Goal: Information Seeking & Learning: Find specific fact

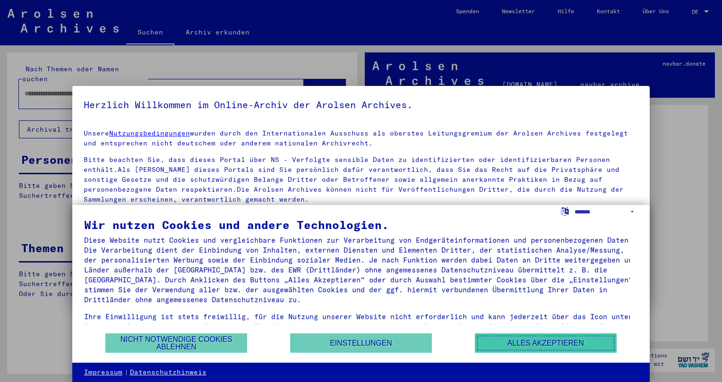
click at [539, 343] on button "Alles akzeptieren" at bounding box center [546, 342] width 142 height 19
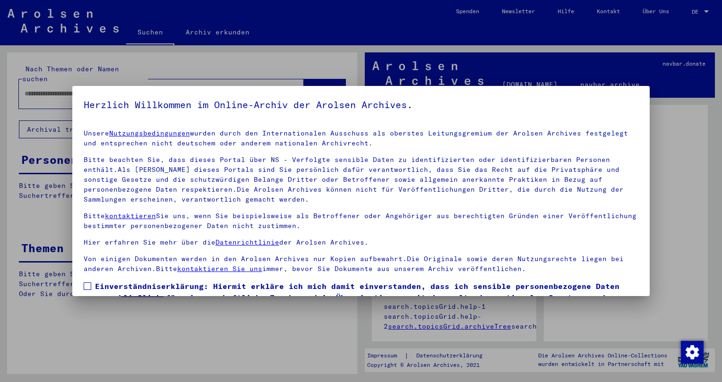
click at [85, 286] on span at bounding box center [88, 286] width 8 height 8
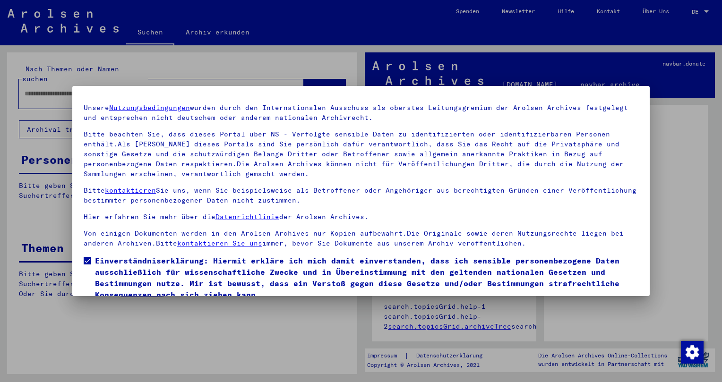
scroll to position [63, 0]
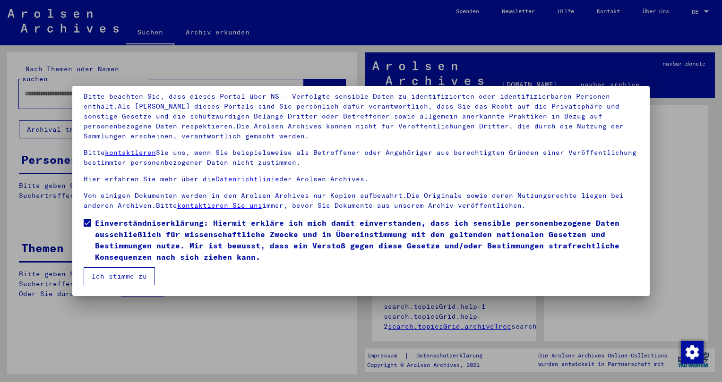
click at [106, 276] on button "Ich stimme zu" at bounding box center [119, 276] width 71 height 18
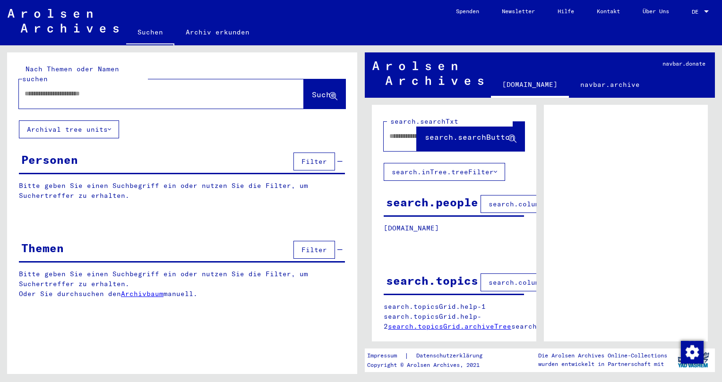
click at [36, 92] on input "text" at bounding box center [153, 94] width 256 height 10
type input "**********"
click at [315, 90] on span "Suche" at bounding box center [324, 94] width 24 height 9
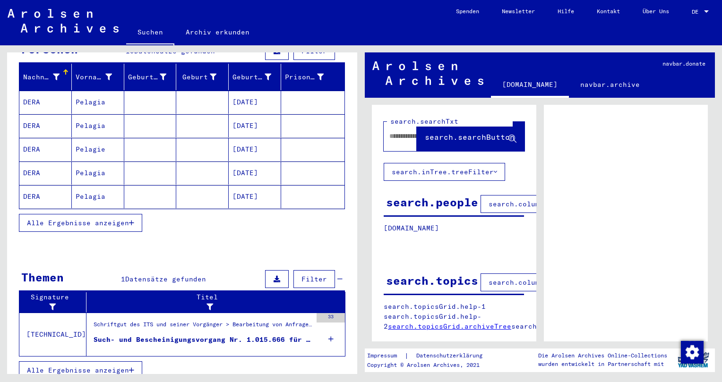
scroll to position [111, 0]
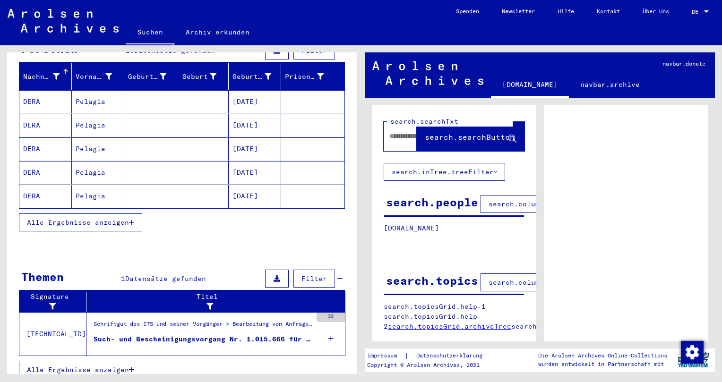
click at [241, 149] on mat-cell "[DATE]" at bounding box center [255, 148] width 52 height 23
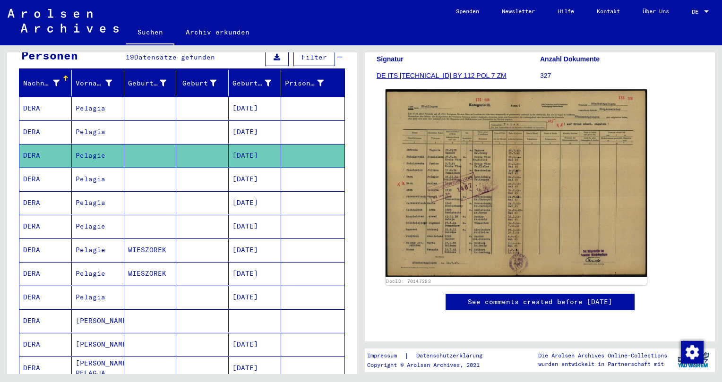
scroll to position [156, 0]
click at [511, 198] on img at bounding box center [515, 183] width 261 height 188
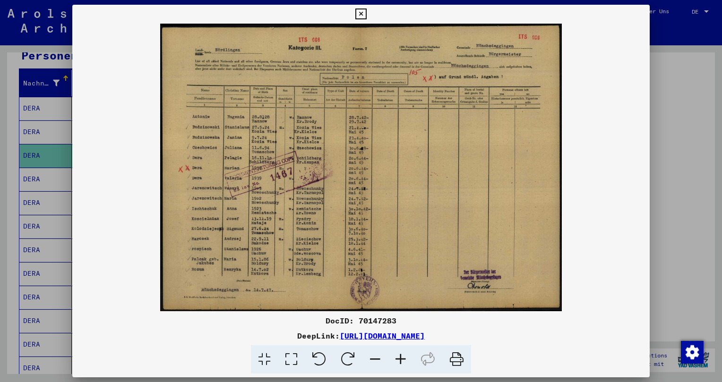
click at [366, 15] on icon at bounding box center [360, 14] width 11 height 11
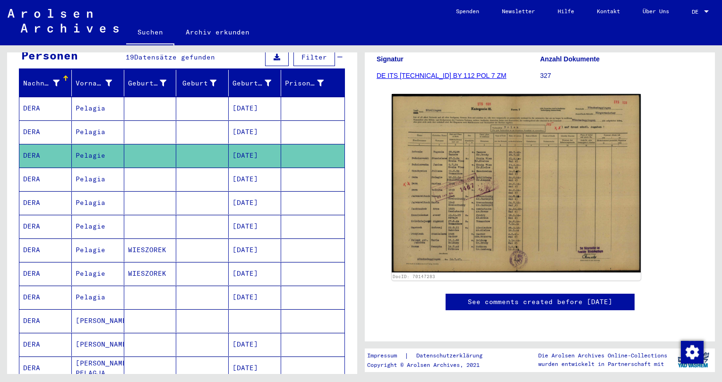
click at [235, 173] on mat-cell "[DATE]" at bounding box center [255, 179] width 52 height 23
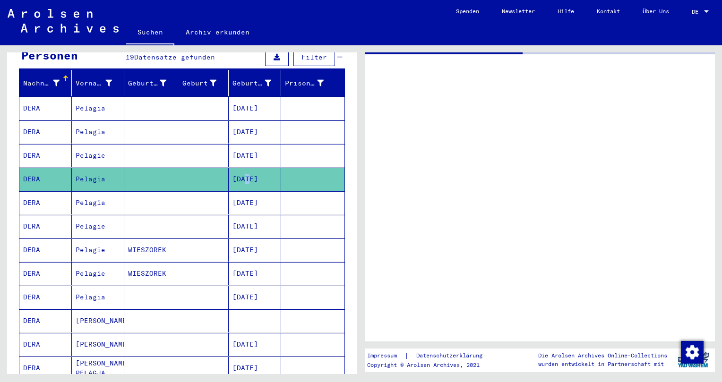
click at [235, 173] on mat-cell "[DATE]" at bounding box center [255, 179] width 52 height 23
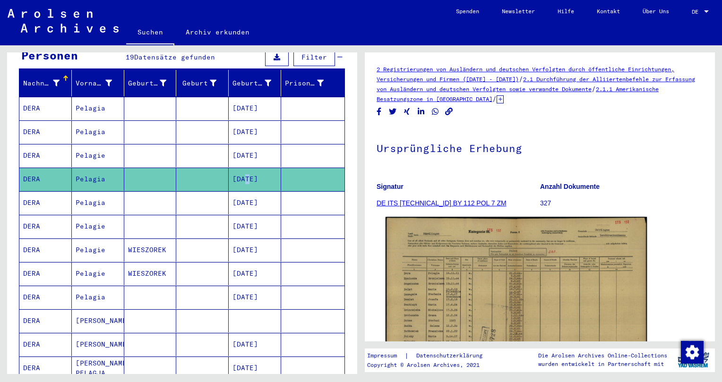
click at [475, 281] on img at bounding box center [515, 310] width 261 height 186
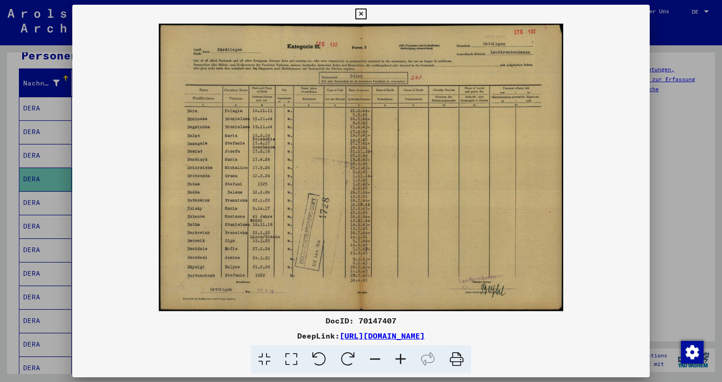
click at [366, 9] on icon at bounding box center [360, 14] width 11 height 11
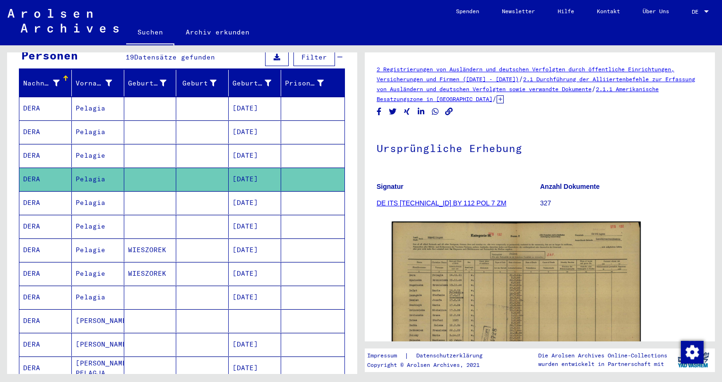
click at [94, 200] on mat-cell "Pelagia" at bounding box center [98, 202] width 52 height 23
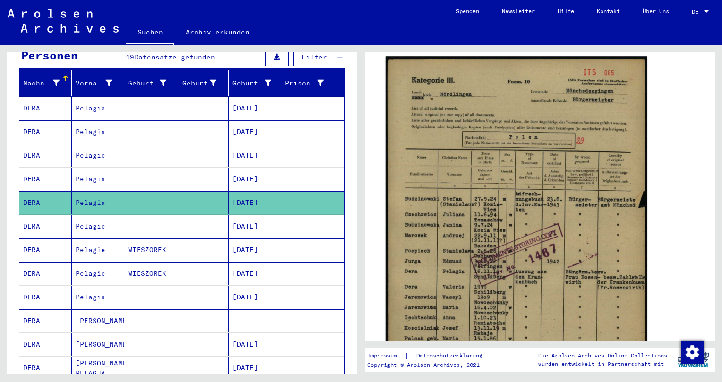
scroll to position [209, 0]
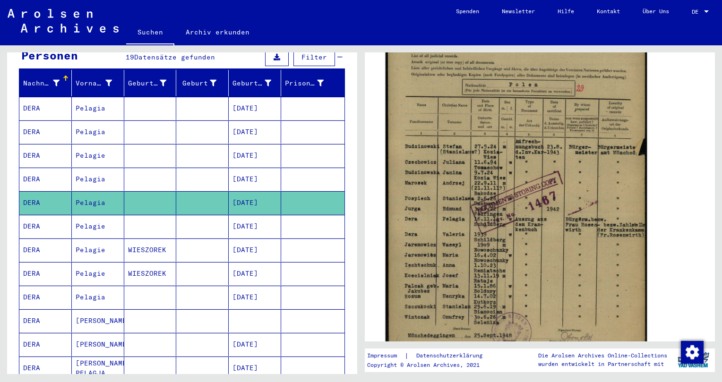
click at [476, 237] on img at bounding box center [515, 186] width 261 height 365
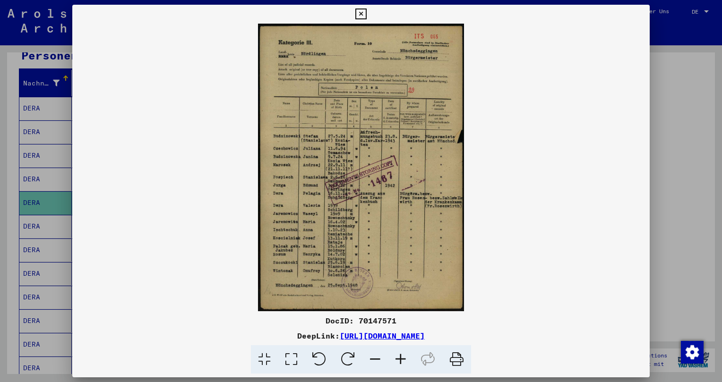
click at [366, 9] on icon at bounding box center [360, 14] width 11 height 11
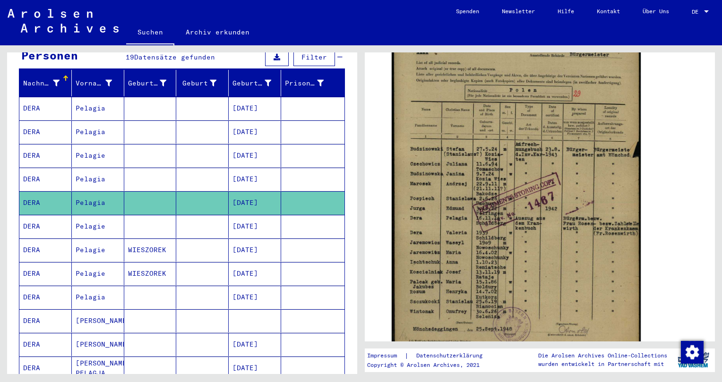
click at [85, 229] on mat-cell "Pelagie" at bounding box center [98, 226] width 52 height 23
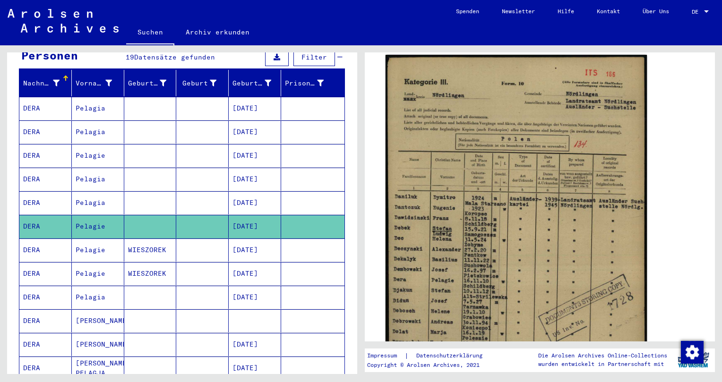
scroll to position [156, 0]
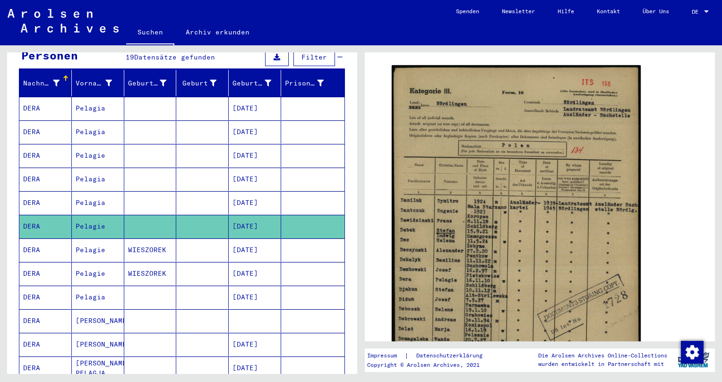
click at [97, 248] on mat-cell "Pelagie" at bounding box center [98, 250] width 52 height 23
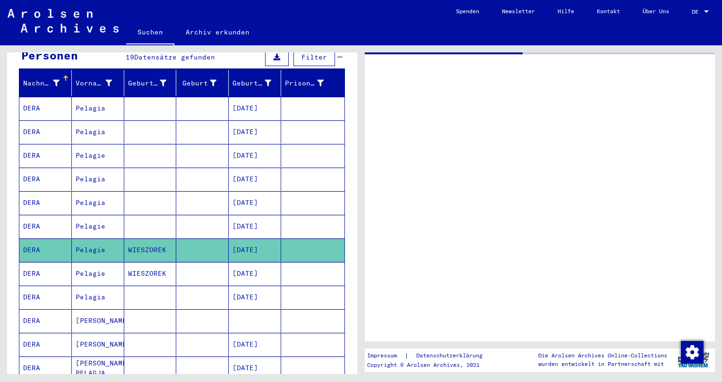
click at [97, 248] on mat-cell "Pelagie" at bounding box center [98, 250] width 52 height 23
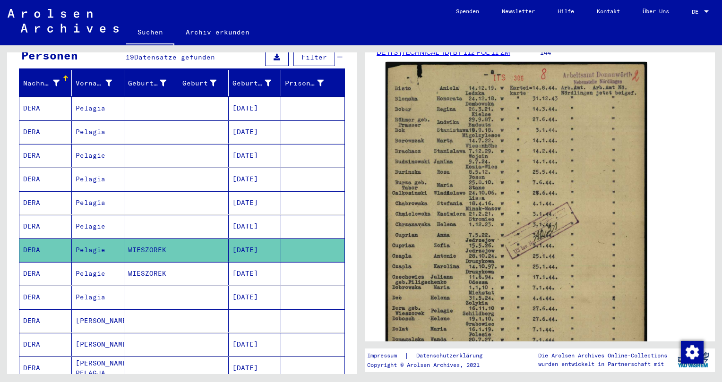
scroll to position [156, 0]
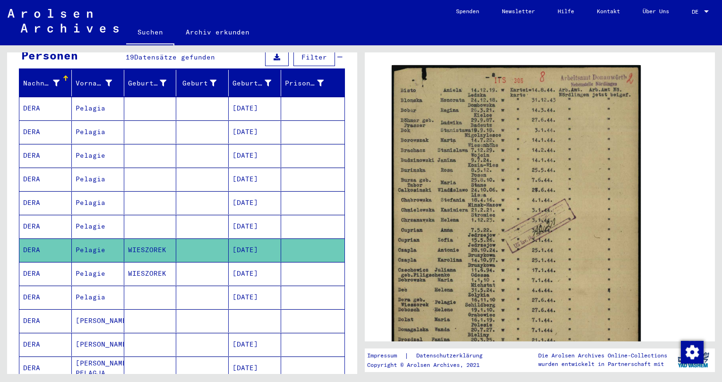
click at [176, 271] on mat-cell at bounding box center [202, 273] width 52 height 23
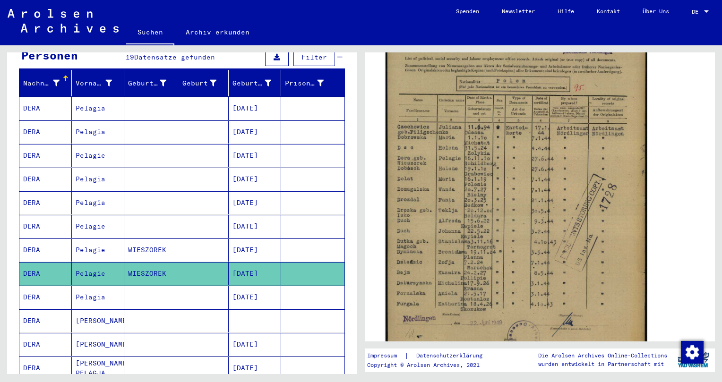
scroll to position [209, 0]
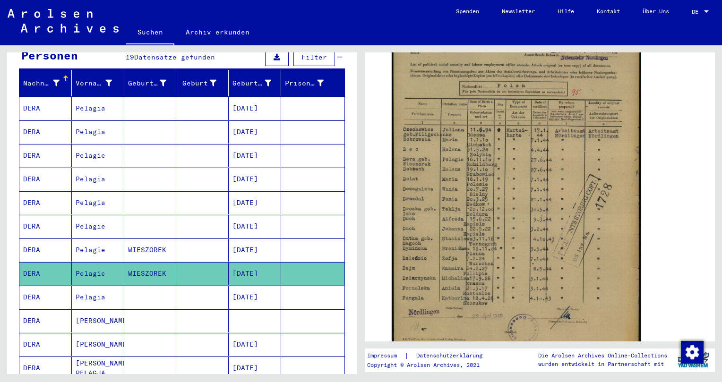
click at [177, 292] on mat-cell at bounding box center [202, 297] width 52 height 23
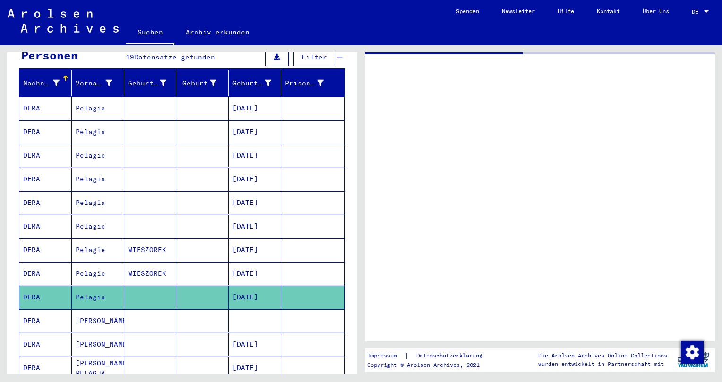
click at [177, 292] on mat-cell at bounding box center [202, 297] width 52 height 23
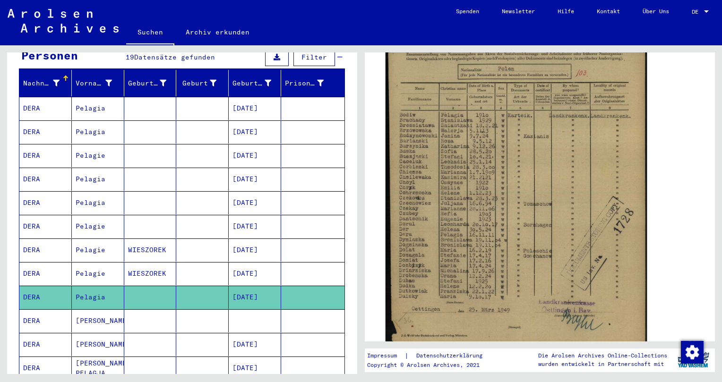
scroll to position [209, 0]
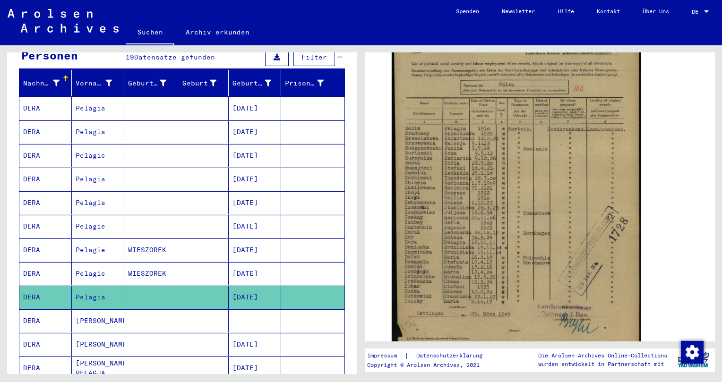
click at [92, 319] on mat-cell "[PERSON_NAME]" at bounding box center [98, 320] width 52 height 23
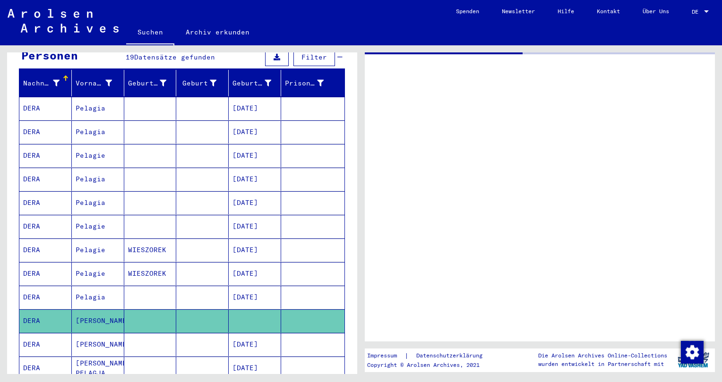
click at [92, 319] on mat-cell "[PERSON_NAME]" at bounding box center [98, 320] width 52 height 23
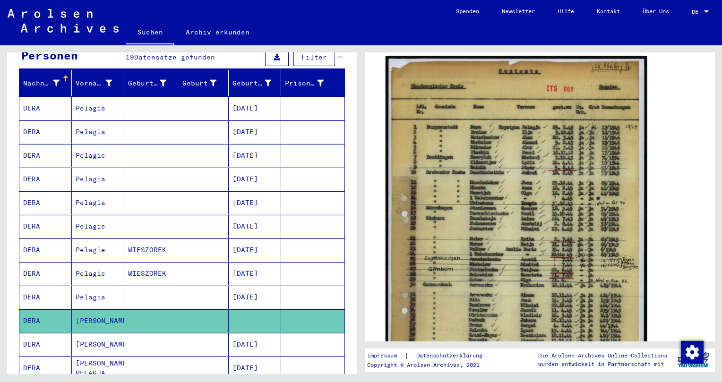
scroll to position [261, 0]
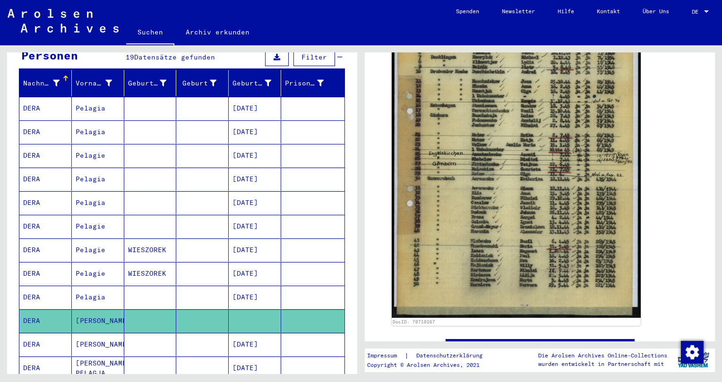
click at [81, 344] on mat-cell "[PERSON_NAME]" at bounding box center [98, 344] width 52 height 23
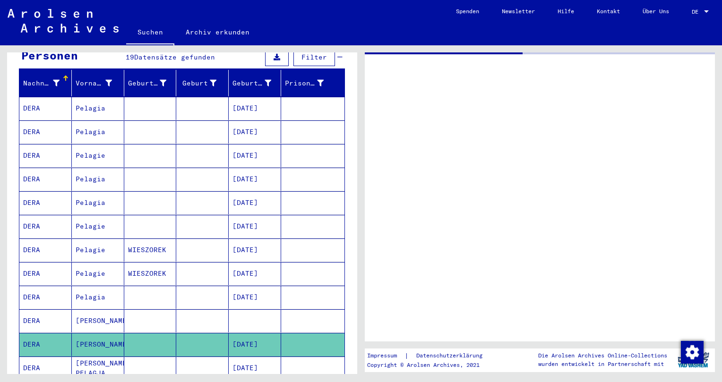
click at [81, 344] on mat-cell "[PERSON_NAME]" at bounding box center [98, 344] width 52 height 23
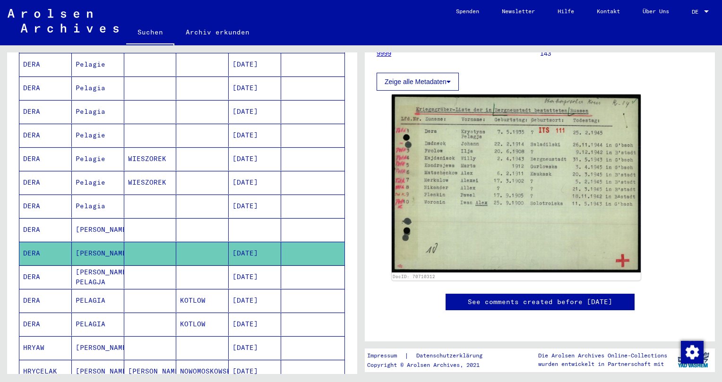
scroll to position [209, 0]
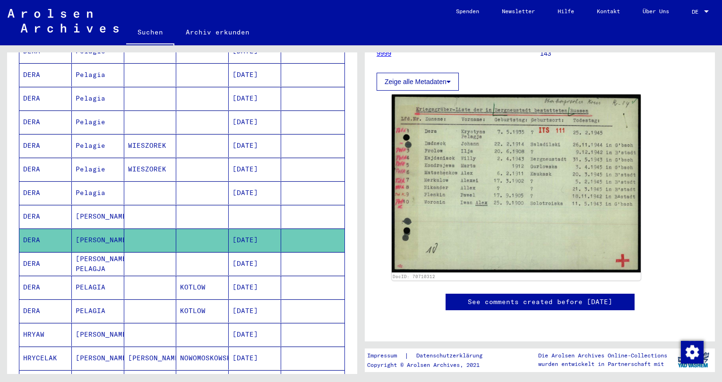
click at [92, 261] on mat-cell "[PERSON_NAME] PELAGJA" at bounding box center [98, 263] width 52 height 23
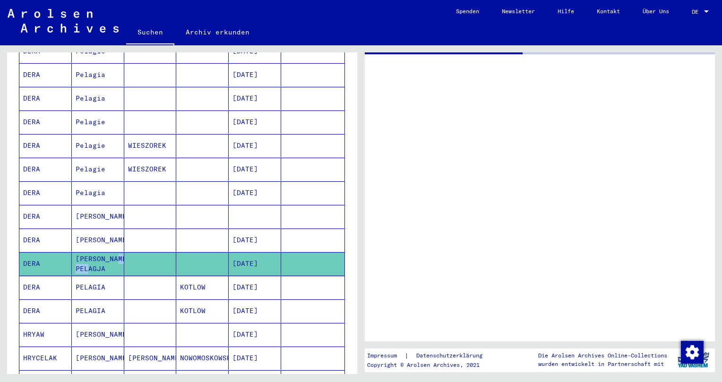
click at [92, 261] on mat-cell "[PERSON_NAME] PELAGJA" at bounding box center [98, 263] width 52 height 23
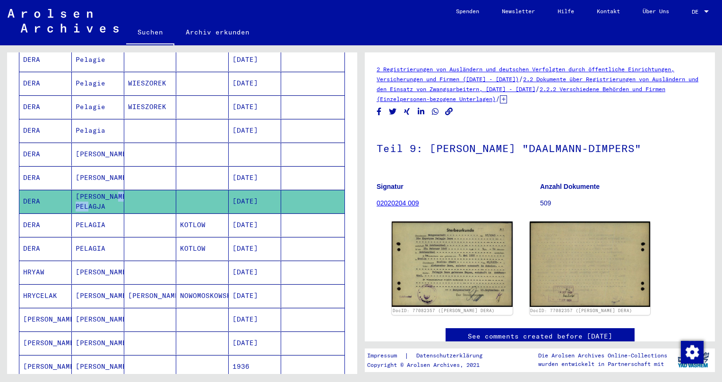
scroll to position [313, 0]
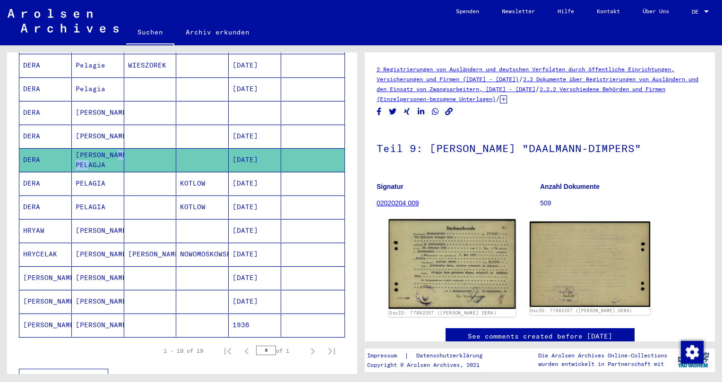
click at [446, 264] on img at bounding box center [452, 264] width 127 height 90
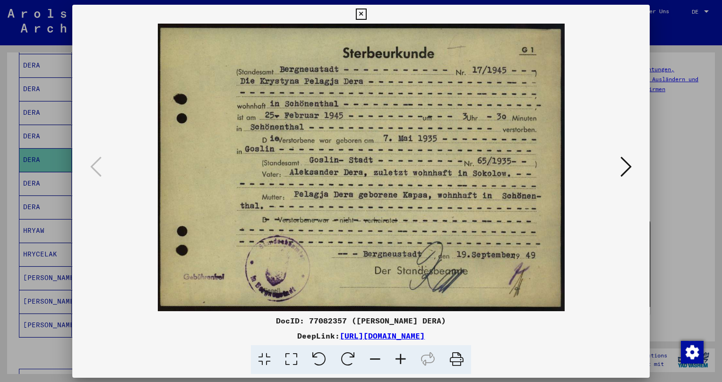
click at [446, 264] on img at bounding box center [360, 168] width 513 height 288
click at [366, 9] on icon at bounding box center [360, 14] width 11 height 11
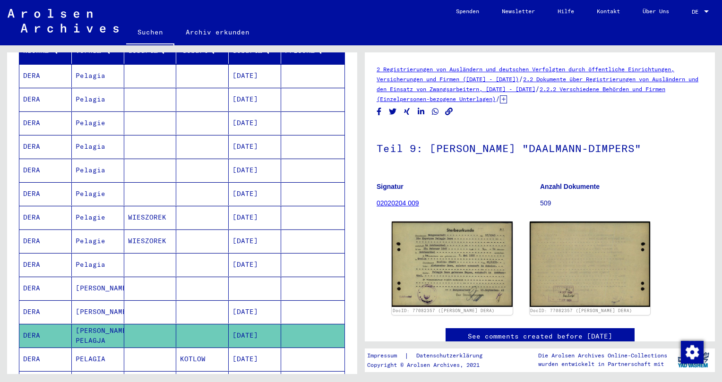
scroll to position [104, 0]
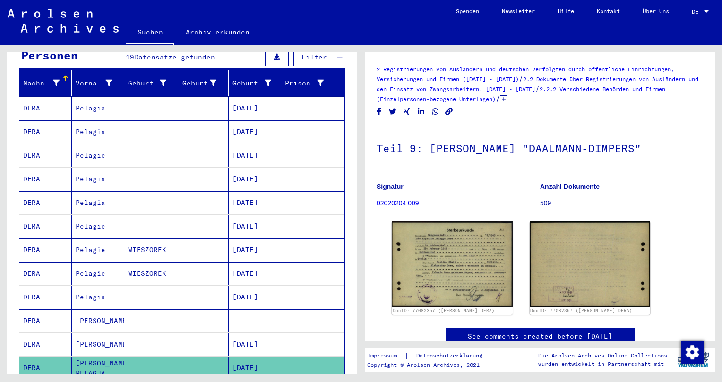
click at [102, 107] on mat-cell "Pelagia" at bounding box center [98, 108] width 52 height 23
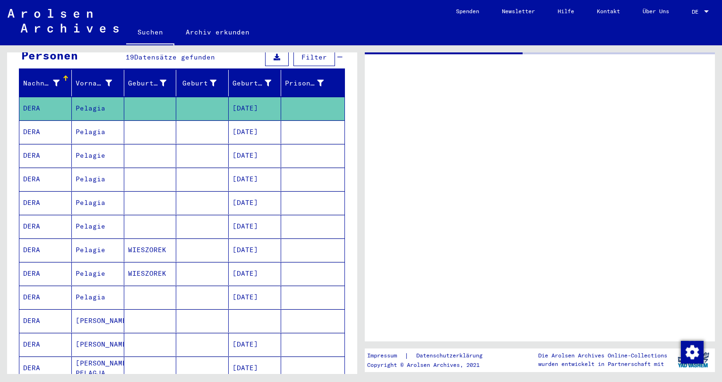
click at [102, 107] on mat-cell "Pelagia" at bounding box center [98, 108] width 52 height 23
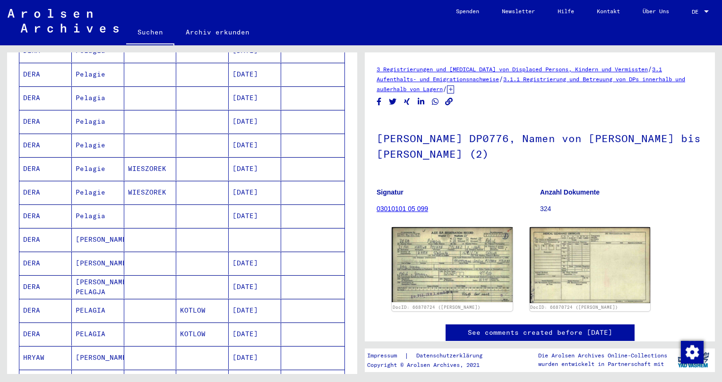
scroll to position [209, 0]
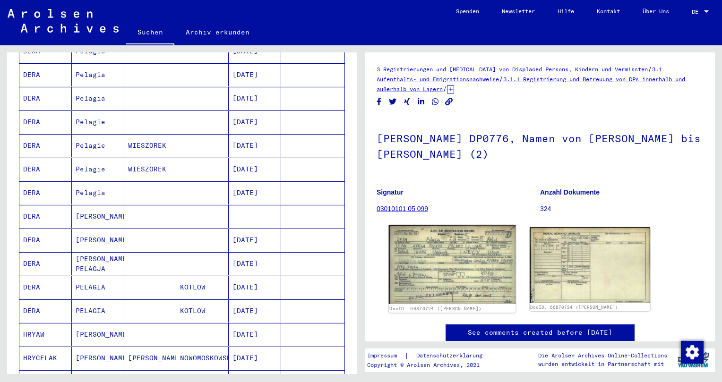
click at [452, 261] on img at bounding box center [452, 264] width 127 height 79
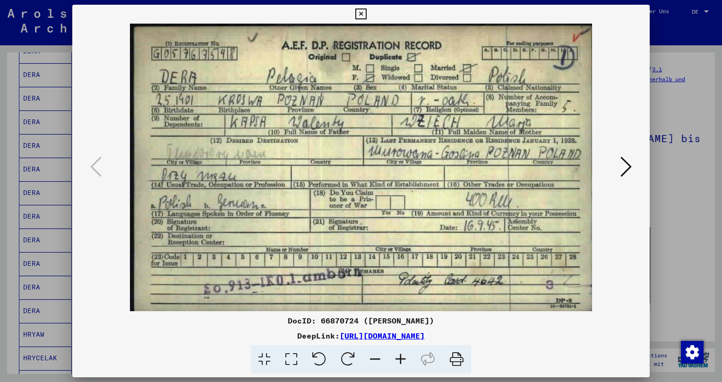
click at [623, 163] on icon at bounding box center [625, 166] width 11 height 23
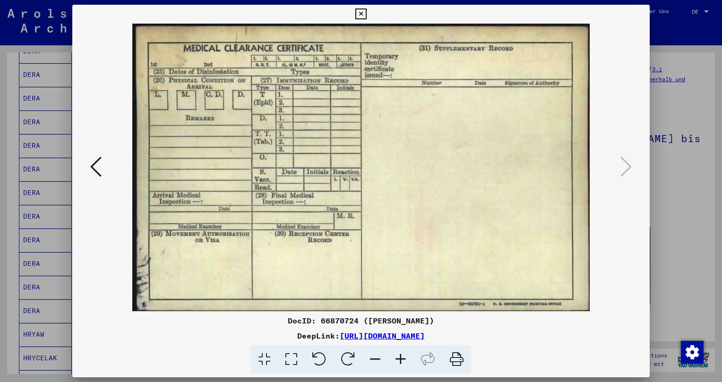
click at [366, 9] on icon at bounding box center [360, 14] width 11 height 11
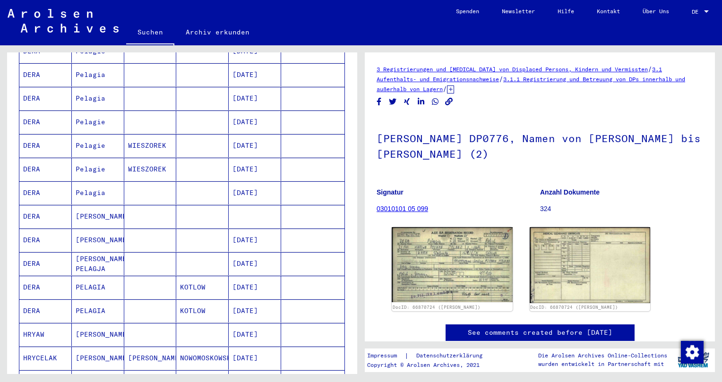
click at [102, 95] on mat-cell "Pelagia" at bounding box center [98, 98] width 52 height 23
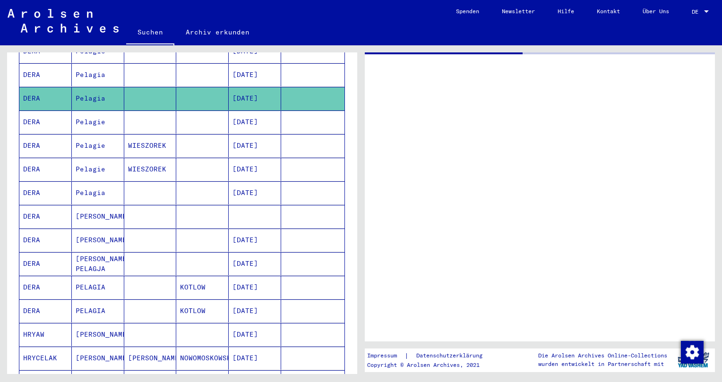
click at [102, 95] on mat-cell "Pelagia" at bounding box center [98, 98] width 52 height 23
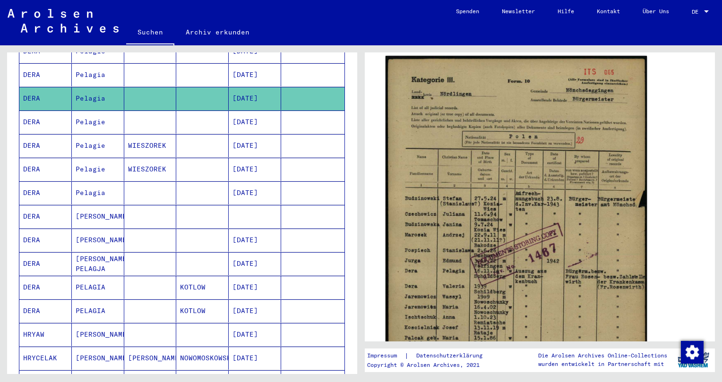
scroll to position [156, 0]
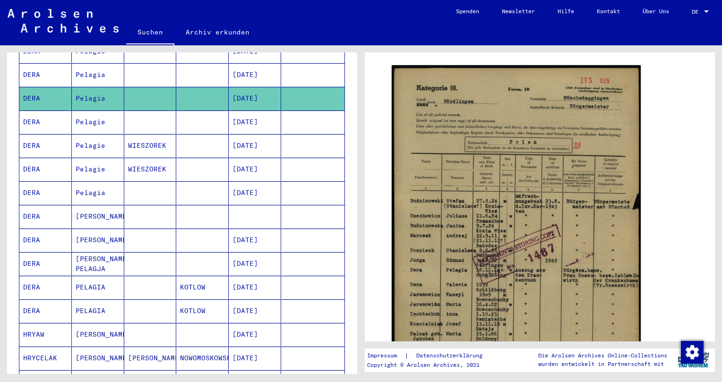
click at [154, 35] on link "Suchen" at bounding box center [150, 33] width 48 height 25
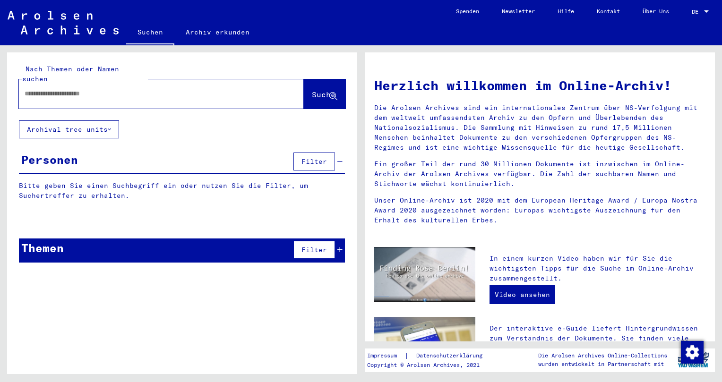
click at [40, 93] on input "text" at bounding box center [150, 94] width 251 height 10
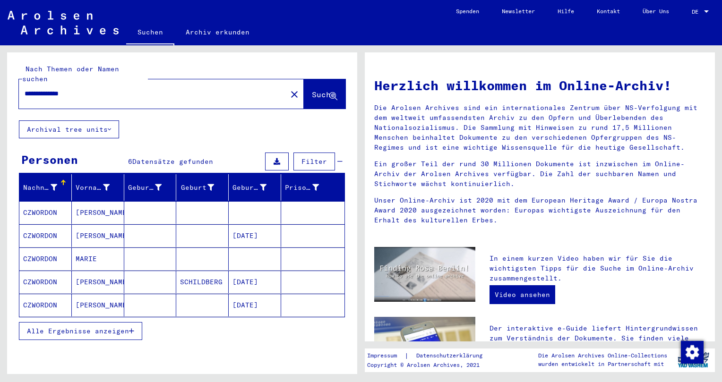
click at [85, 207] on mat-cell "[PERSON_NAME]" at bounding box center [98, 212] width 52 height 23
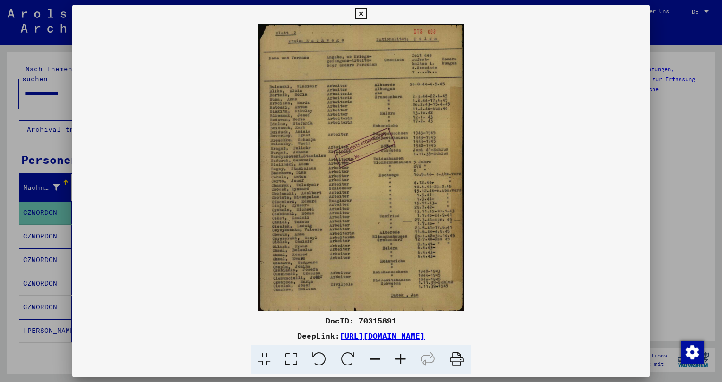
click at [403, 362] on icon at bounding box center [401, 359] width 26 height 29
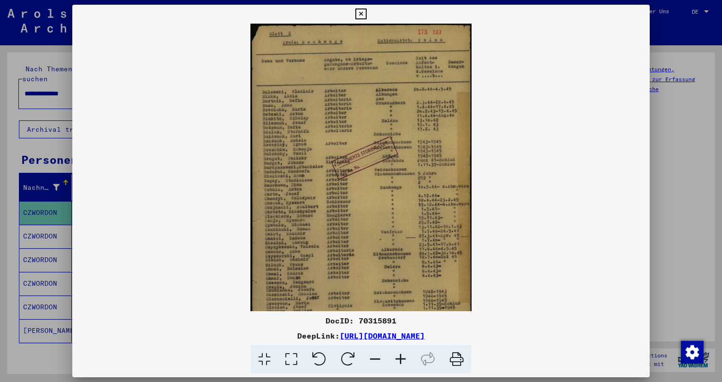
click at [403, 362] on icon at bounding box center [401, 359] width 26 height 29
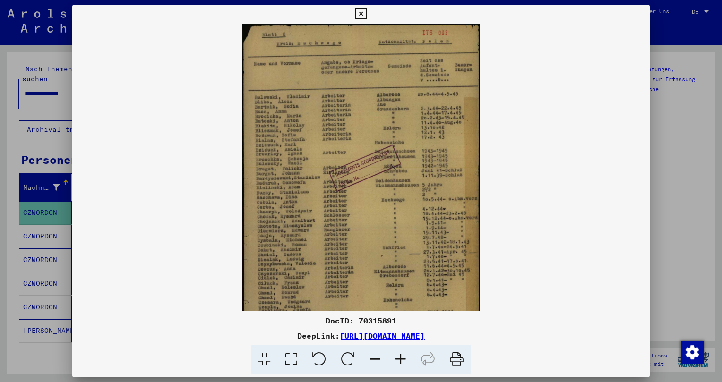
click at [403, 362] on icon at bounding box center [401, 359] width 26 height 29
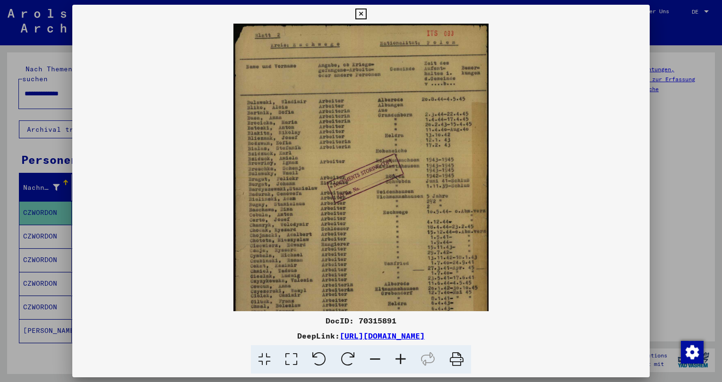
click at [403, 362] on icon at bounding box center [401, 359] width 26 height 29
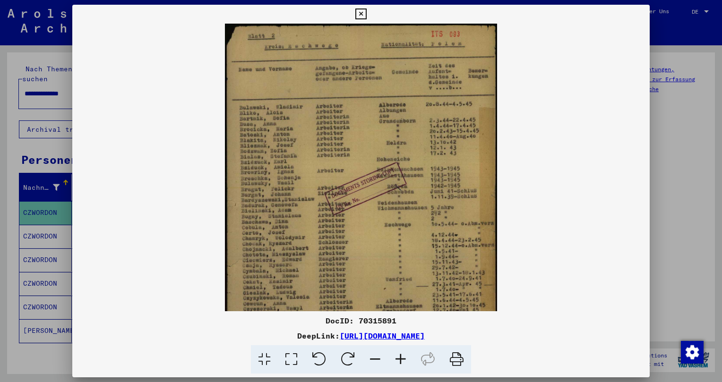
click at [403, 362] on icon at bounding box center [401, 359] width 26 height 29
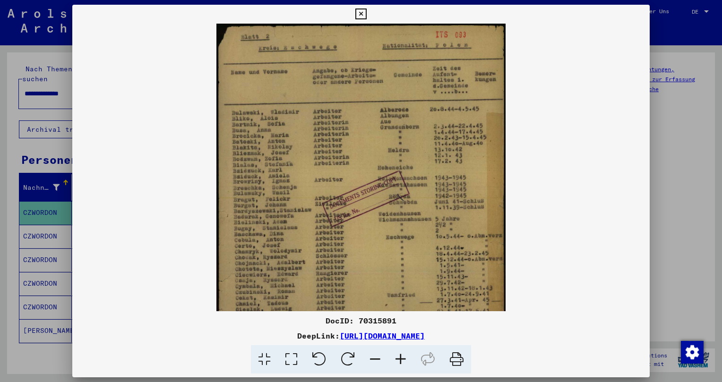
click at [403, 362] on icon at bounding box center [401, 359] width 26 height 29
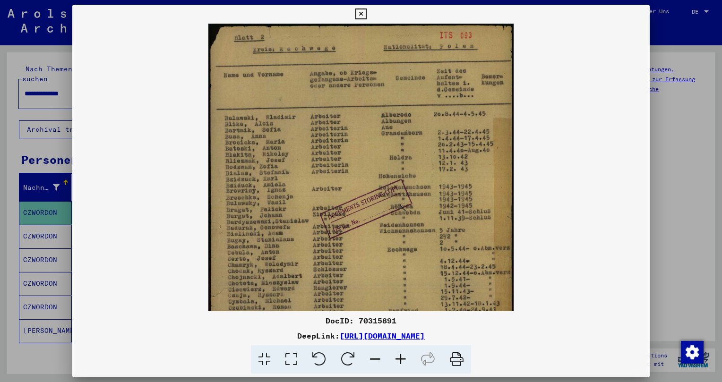
click at [403, 362] on icon at bounding box center [401, 359] width 26 height 29
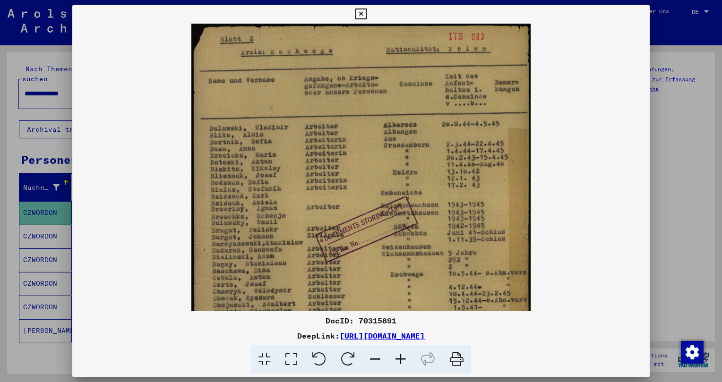
click at [403, 362] on icon at bounding box center [401, 359] width 26 height 29
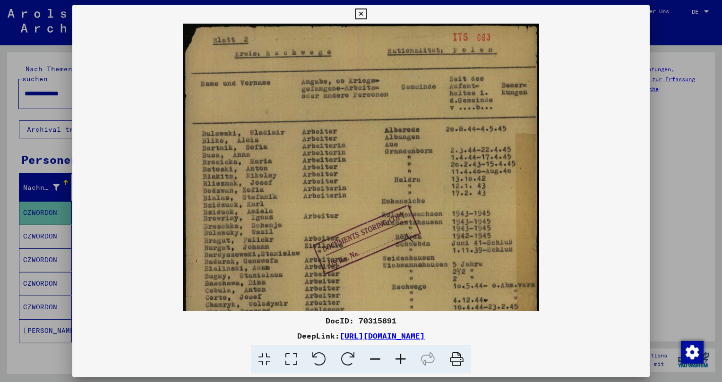
click at [403, 362] on icon at bounding box center [401, 359] width 26 height 29
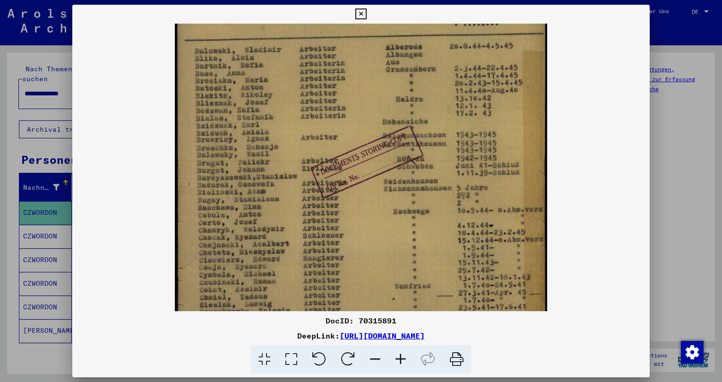
drag, startPoint x: 255, startPoint y: 289, endPoint x: 250, endPoint y: 198, distance: 90.8
click at [251, 200] on img at bounding box center [361, 198] width 373 height 524
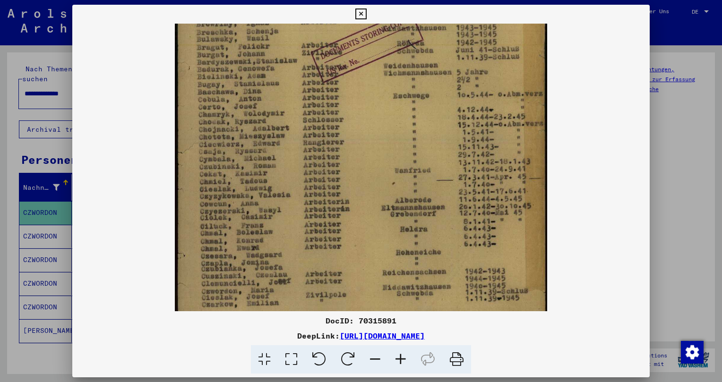
scroll to position [205, 0]
drag, startPoint x: 232, startPoint y: 279, endPoint x: 236, endPoint y: 162, distance: 116.7
click at [236, 162] on img at bounding box center [361, 80] width 373 height 524
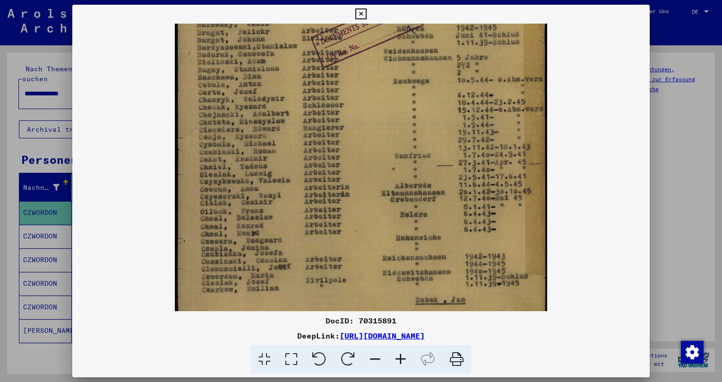
scroll to position [236, 0]
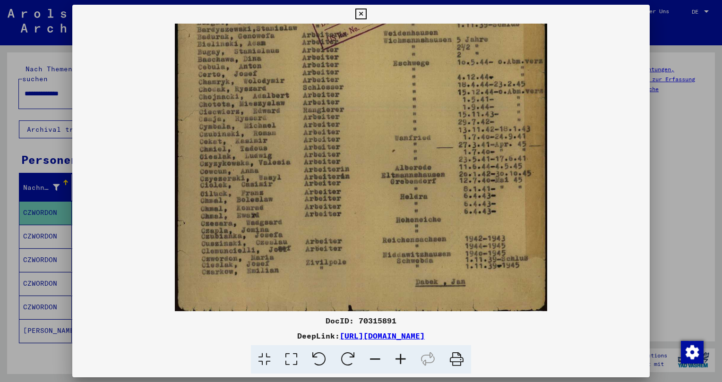
drag, startPoint x: 223, startPoint y: 282, endPoint x: 224, endPoint y: 247, distance: 34.0
click at [224, 247] on img at bounding box center [361, 49] width 373 height 524
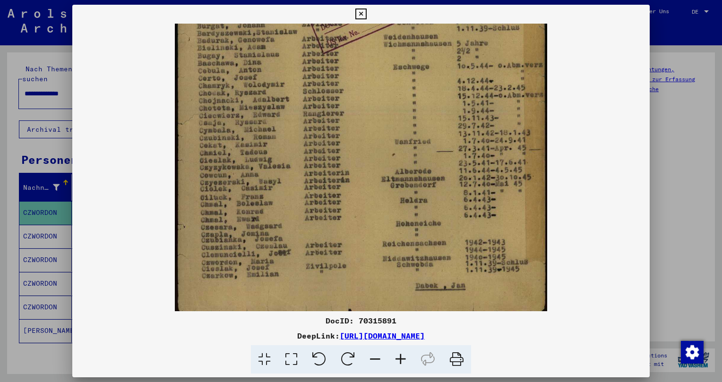
drag, startPoint x: 383, startPoint y: 254, endPoint x: 441, endPoint y: 258, distance: 58.7
click at [442, 258] on img at bounding box center [361, 53] width 373 height 524
click at [404, 359] on icon at bounding box center [401, 359] width 26 height 29
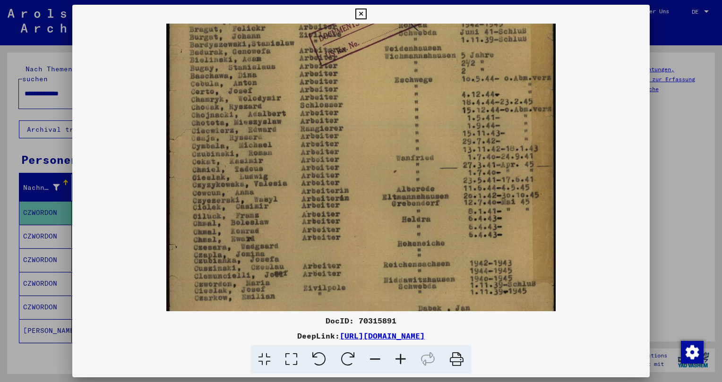
click at [404, 358] on icon at bounding box center [401, 359] width 26 height 29
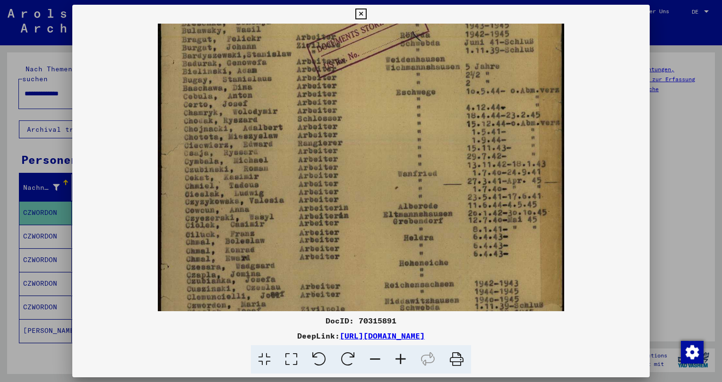
click at [404, 358] on icon at bounding box center [401, 359] width 26 height 29
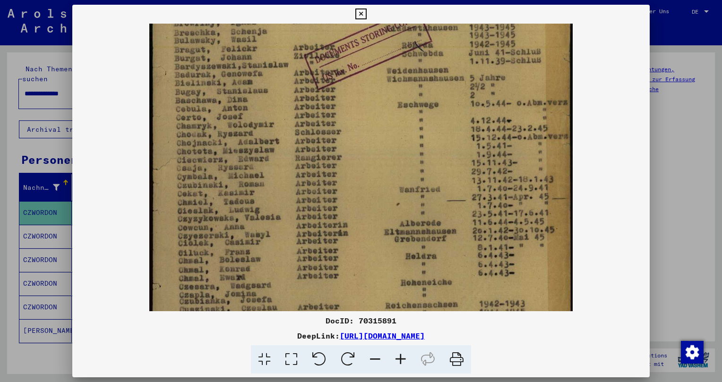
click at [405, 358] on icon at bounding box center [401, 359] width 26 height 29
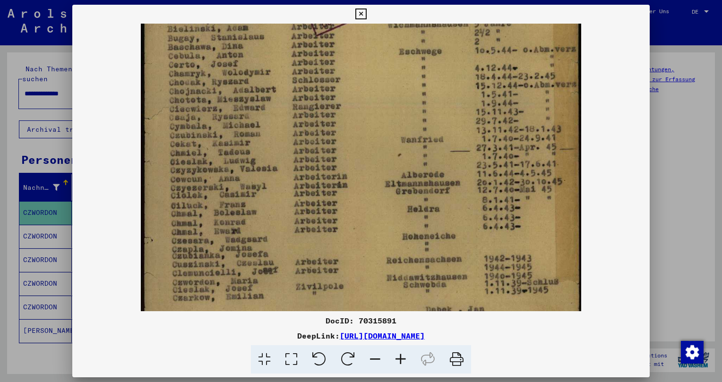
scroll to position [331, 0]
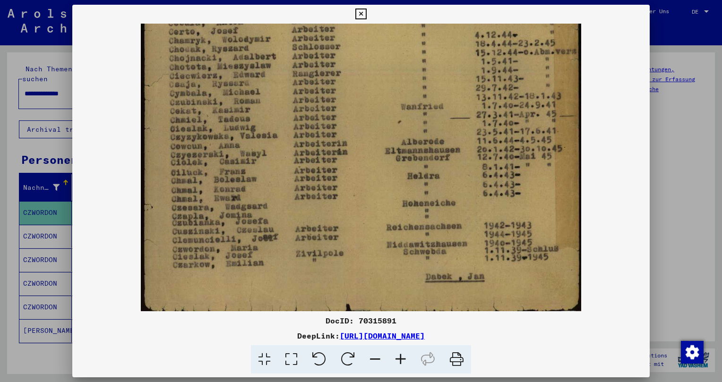
drag, startPoint x: 390, startPoint y: 281, endPoint x: 309, endPoint y: 107, distance: 191.9
click at [309, 107] on img at bounding box center [361, 2] width 440 height 618
click at [366, 9] on icon at bounding box center [360, 14] width 11 height 11
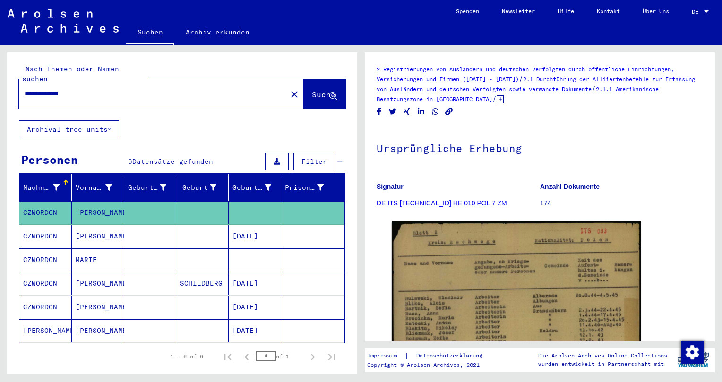
click at [36, 235] on mat-cell "CZWORDON" at bounding box center [45, 236] width 52 height 23
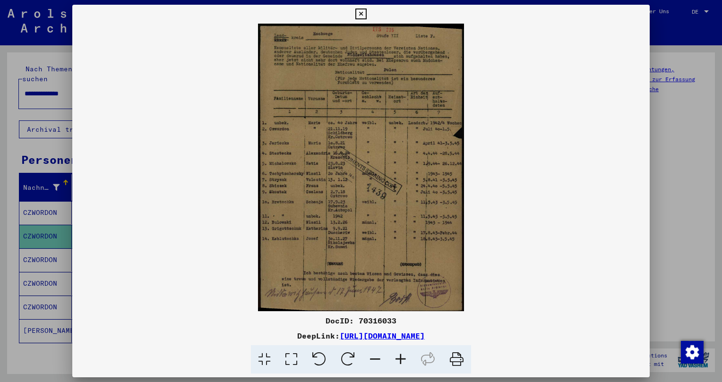
click at [409, 360] on icon at bounding box center [401, 359] width 26 height 29
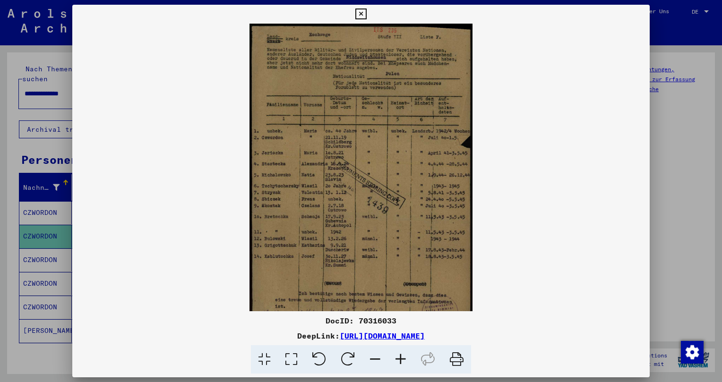
click at [409, 360] on icon at bounding box center [401, 359] width 26 height 29
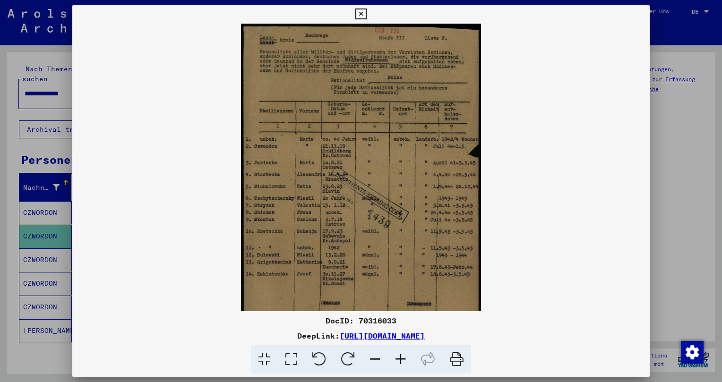
click at [409, 360] on icon at bounding box center [401, 359] width 26 height 29
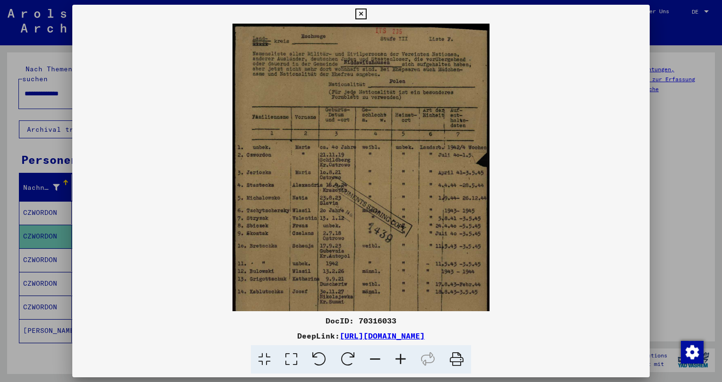
click at [409, 360] on icon at bounding box center [401, 359] width 26 height 29
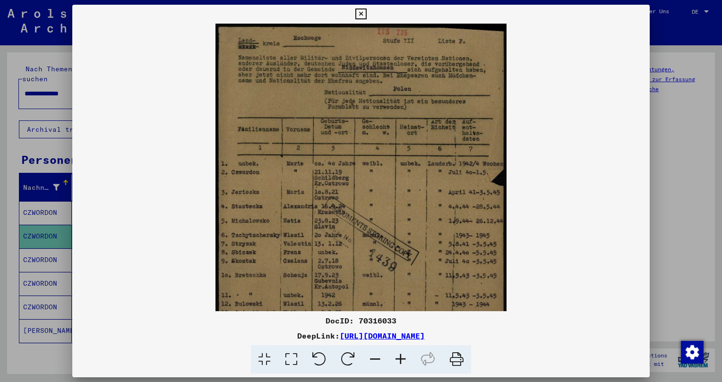
click at [409, 360] on icon at bounding box center [401, 359] width 26 height 29
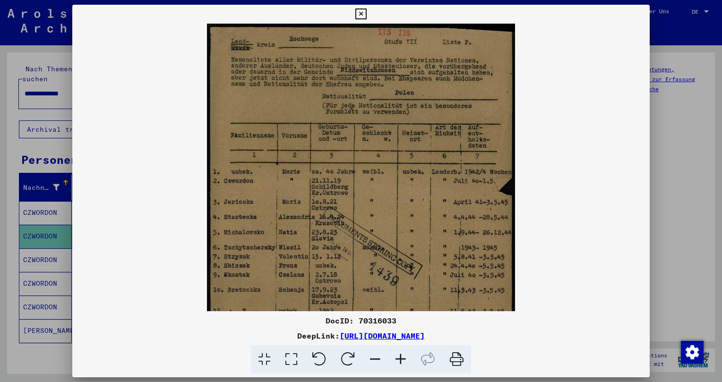
click at [528, 215] on viewer-one-image at bounding box center [360, 168] width 577 height 288
click at [366, 14] on icon at bounding box center [360, 14] width 11 height 11
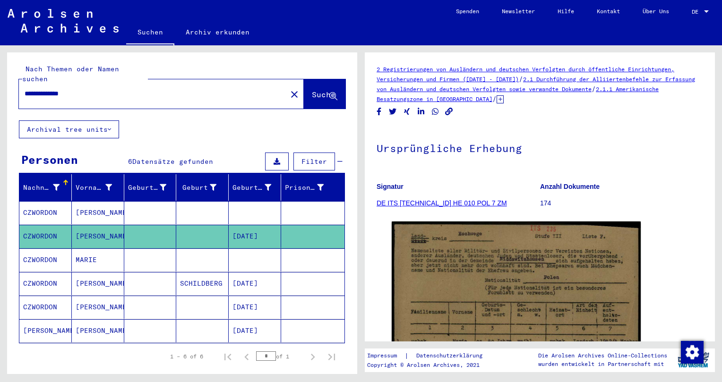
click at [104, 265] on mat-cell "MARIE" at bounding box center [98, 259] width 52 height 23
click at [103, 264] on mat-cell "MARIE" at bounding box center [98, 259] width 52 height 23
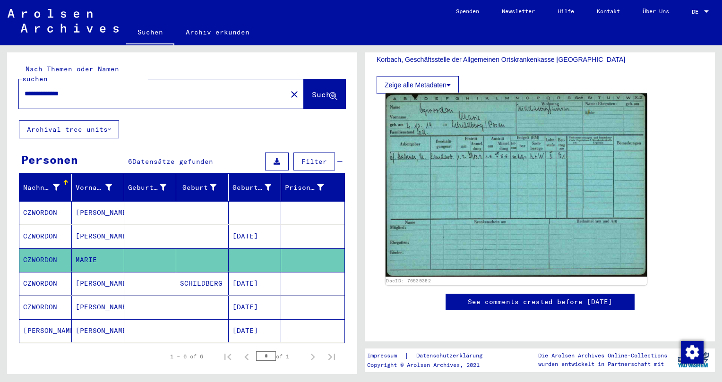
scroll to position [261, 0]
click at [475, 188] on img at bounding box center [515, 186] width 261 height 184
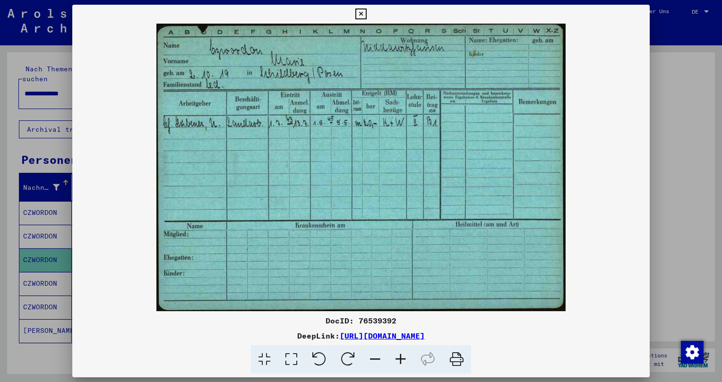
click at [366, 10] on icon at bounding box center [360, 14] width 11 height 11
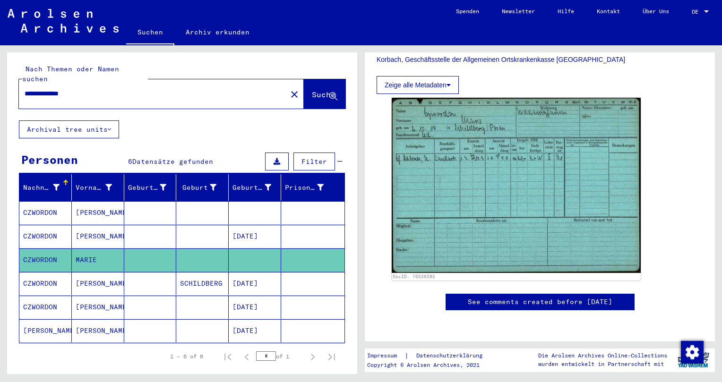
click at [44, 284] on mat-cell "CZWORDON" at bounding box center [45, 283] width 52 height 23
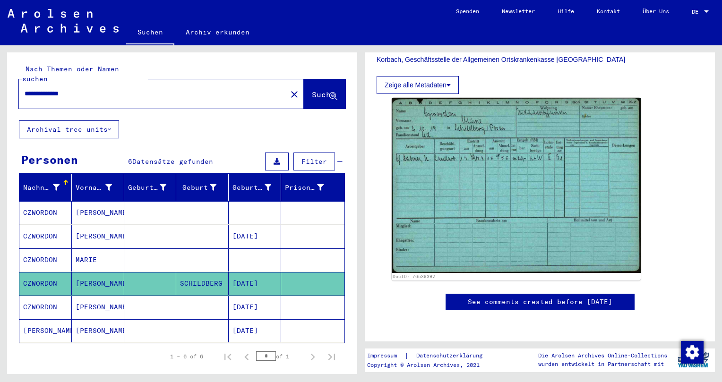
click at [45, 284] on mat-cell "CZWORDON" at bounding box center [45, 283] width 52 height 23
click at [38, 307] on mat-cell "CZWORDON" at bounding box center [45, 307] width 52 height 23
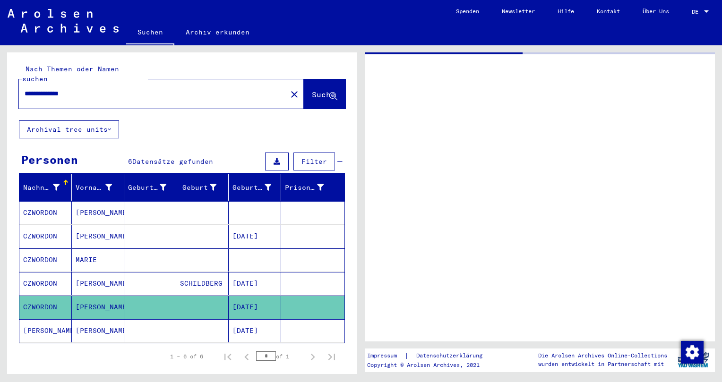
click at [38, 307] on mat-cell "CZWORDON" at bounding box center [45, 307] width 52 height 23
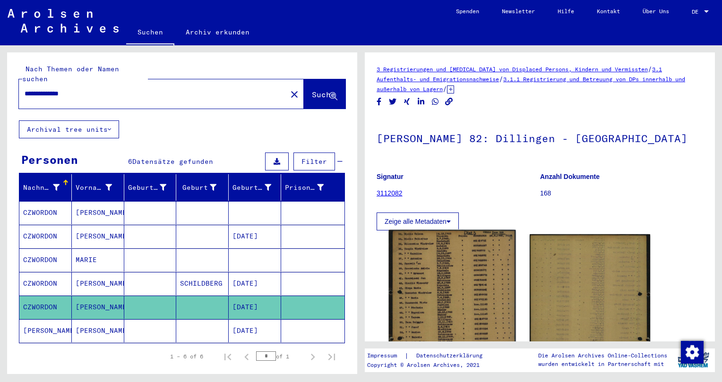
click at [446, 294] on img at bounding box center [452, 317] width 127 height 175
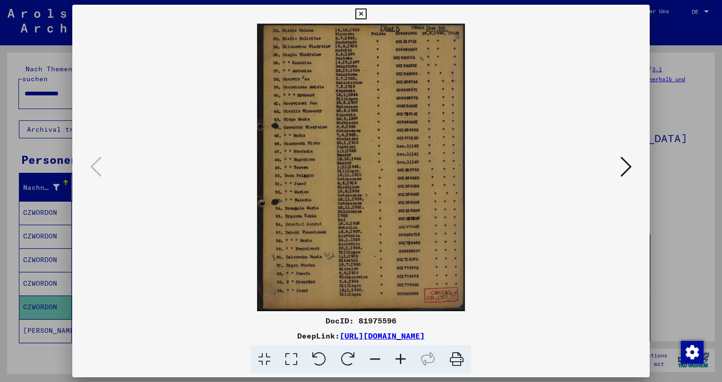
click at [409, 366] on icon at bounding box center [401, 359] width 26 height 29
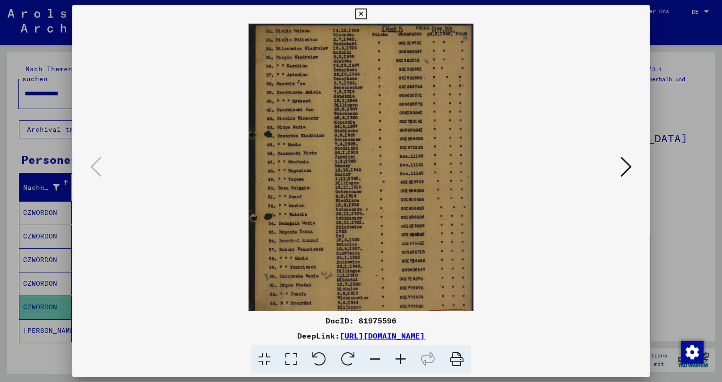
click at [409, 366] on icon at bounding box center [401, 359] width 26 height 29
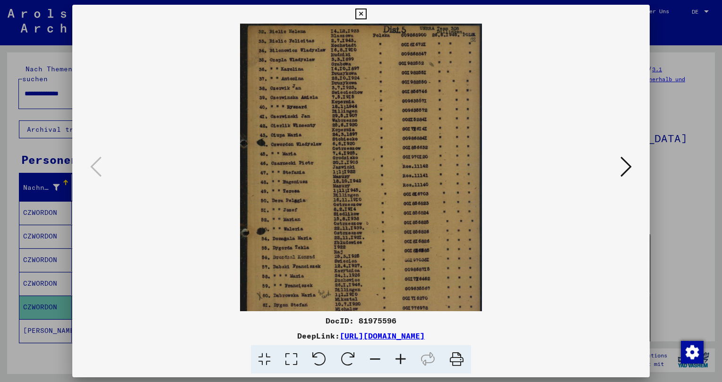
click at [409, 366] on icon at bounding box center [401, 359] width 26 height 29
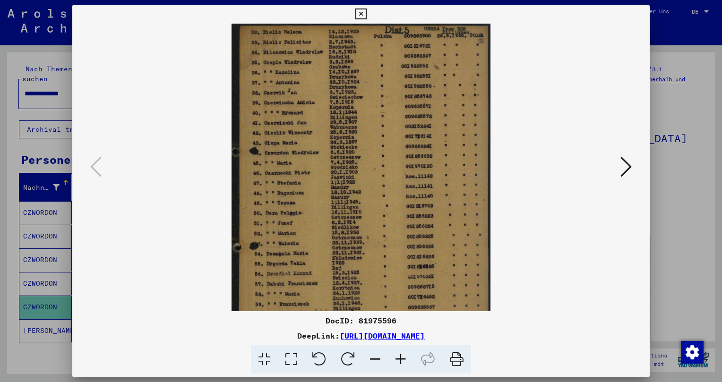
click at [409, 366] on icon at bounding box center [401, 359] width 26 height 29
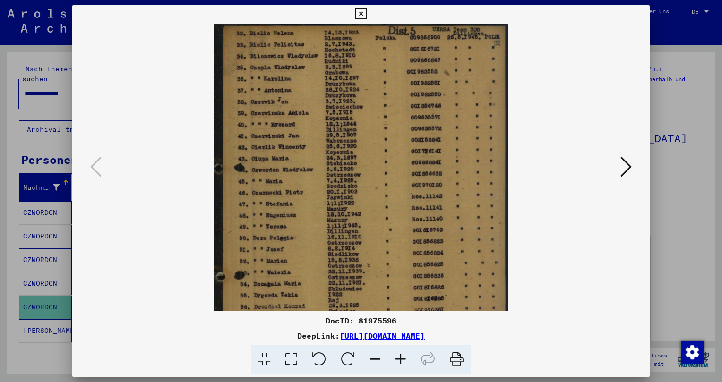
click at [409, 366] on icon at bounding box center [401, 359] width 26 height 29
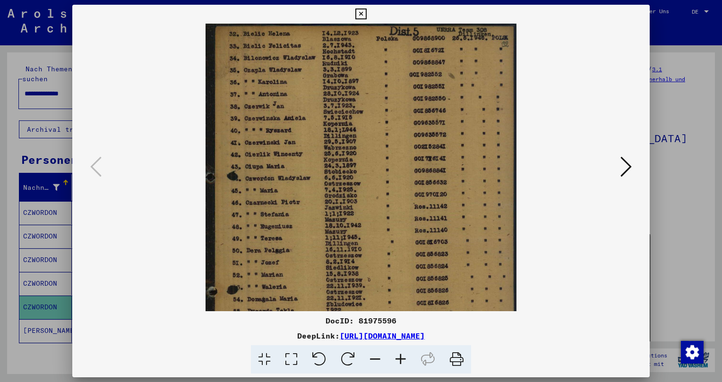
click at [409, 366] on icon at bounding box center [401, 359] width 26 height 29
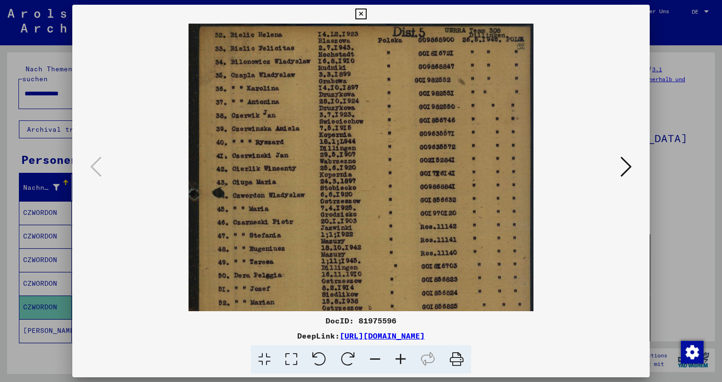
drag, startPoint x: 432, startPoint y: 201, endPoint x: 392, endPoint y: 214, distance: 42.3
click at [392, 214] on img at bounding box center [360, 262] width 345 height 477
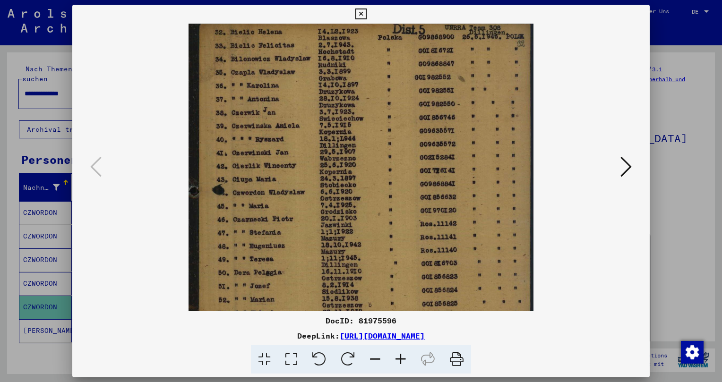
click at [283, 268] on img at bounding box center [360, 259] width 345 height 477
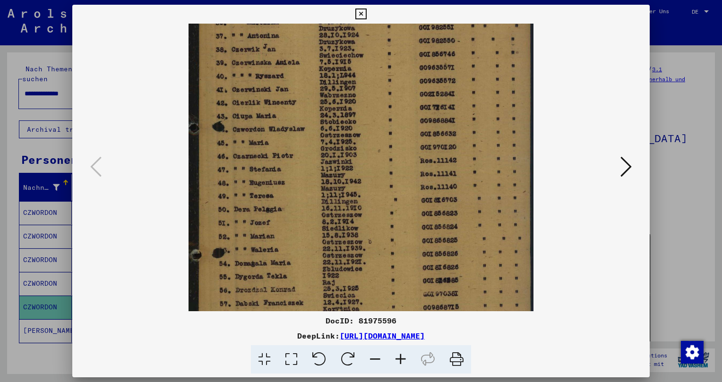
drag, startPoint x: 284, startPoint y: 268, endPoint x: 290, endPoint y: 195, distance: 73.9
click at [293, 199] on img at bounding box center [360, 195] width 345 height 477
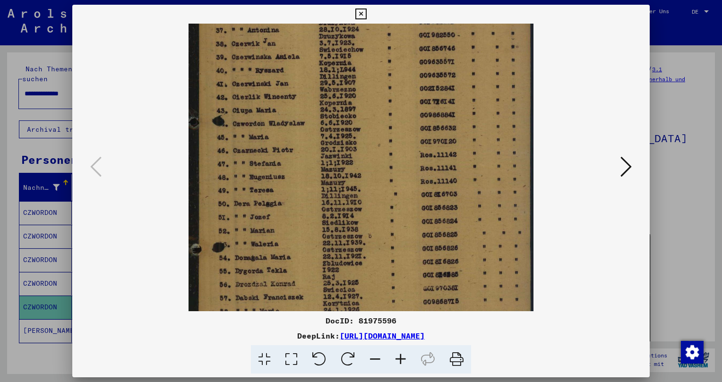
scroll to position [71, 0]
click at [366, 10] on icon at bounding box center [360, 14] width 11 height 11
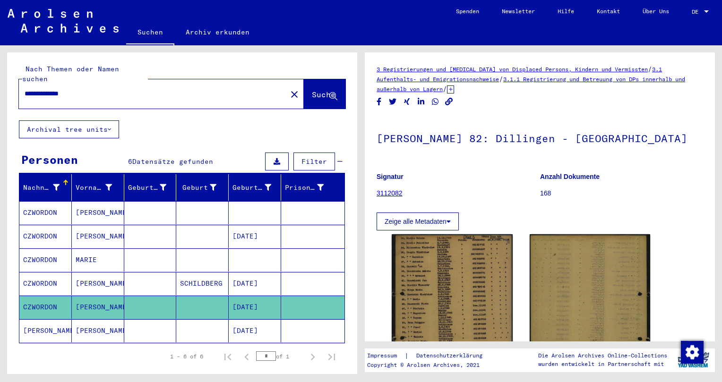
click at [46, 328] on icon at bounding box center [39, 344] width 24 height 38
click at [47, 328] on icon at bounding box center [39, 344] width 24 height 38
click at [129, 330] on mat-cell at bounding box center [150, 330] width 52 height 23
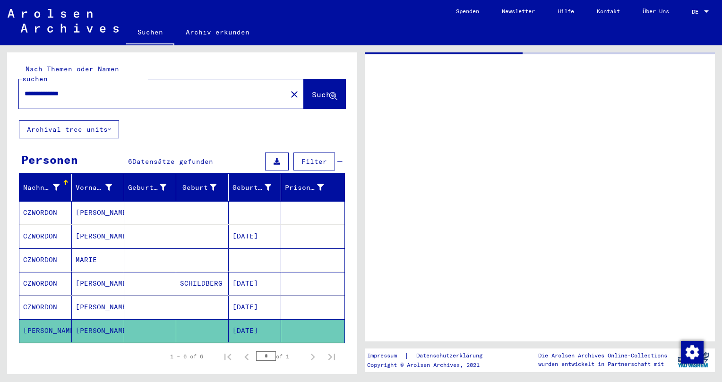
click at [129, 330] on mat-cell at bounding box center [150, 330] width 52 height 23
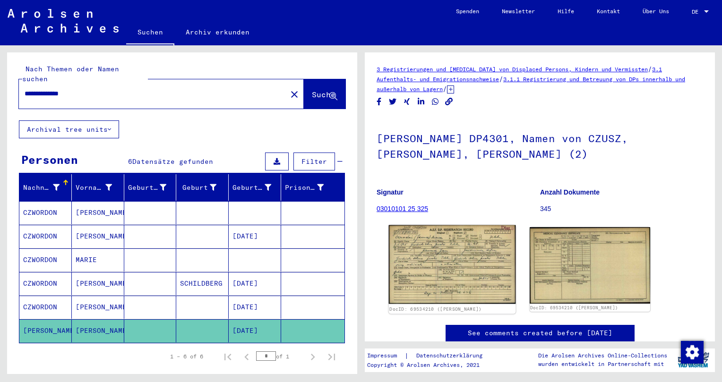
click at [458, 262] on img at bounding box center [452, 264] width 127 height 79
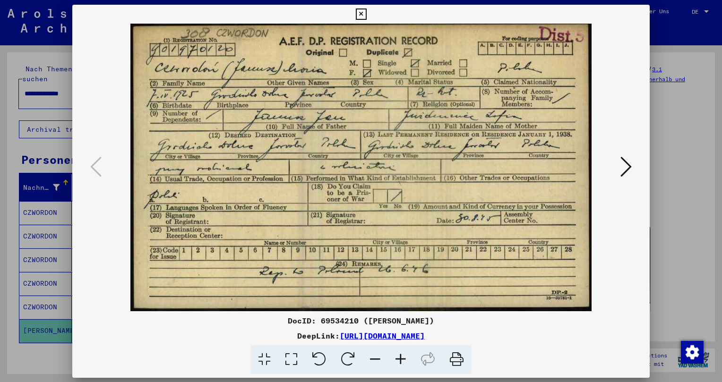
click at [458, 261] on img at bounding box center [360, 168] width 513 height 288
click at [629, 167] on icon at bounding box center [625, 166] width 11 height 23
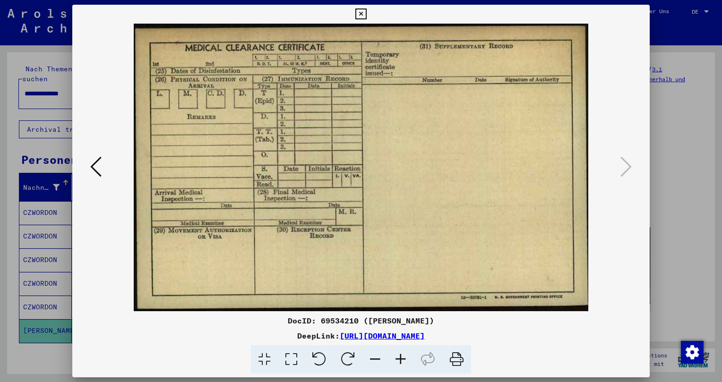
click at [366, 14] on icon at bounding box center [360, 14] width 11 height 11
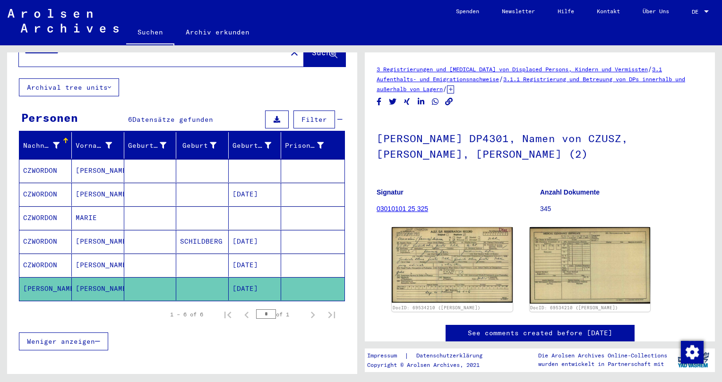
scroll to position [27, 0]
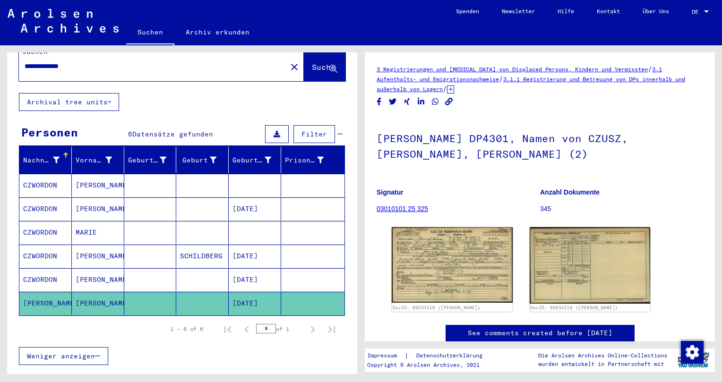
click at [248, 287] on mat-cell "[DATE]" at bounding box center [255, 279] width 52 height 23
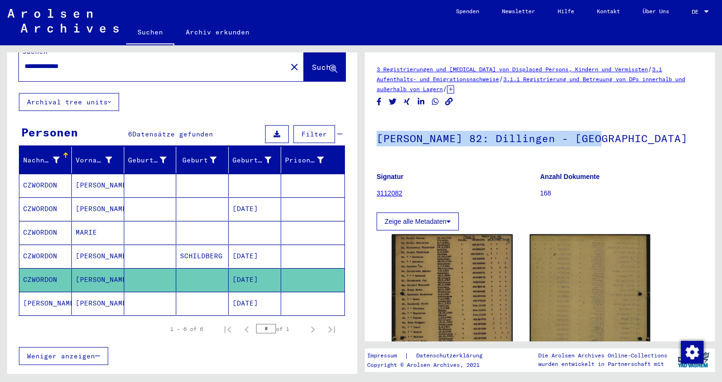
drag, startPoint x: 596, startPoint y: 146, endPoint x: 366, endPoint y: 150, distance: 230.5
click at [366, 150] on yv-its-full-details "3 Registrierungen und [MEDICAL_DATA] von Displaced Persons, Kindern und Vermiss…" at bounding box center [540, 262] width 350 height 396
copy h1 "[PERSON_NAME] 82: Dillingen - [GEOGRAPHIC_DATA]"
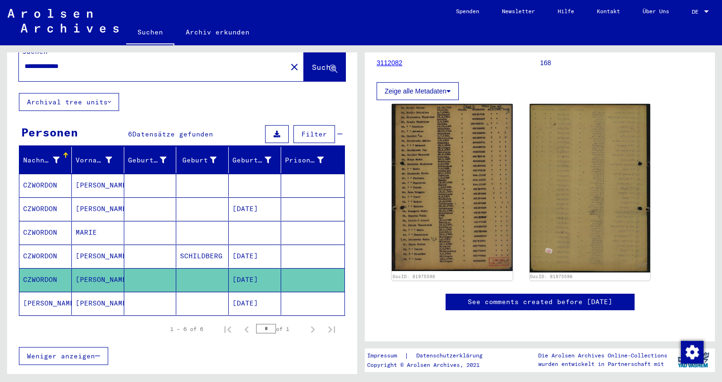
scroll to position [156, 0]
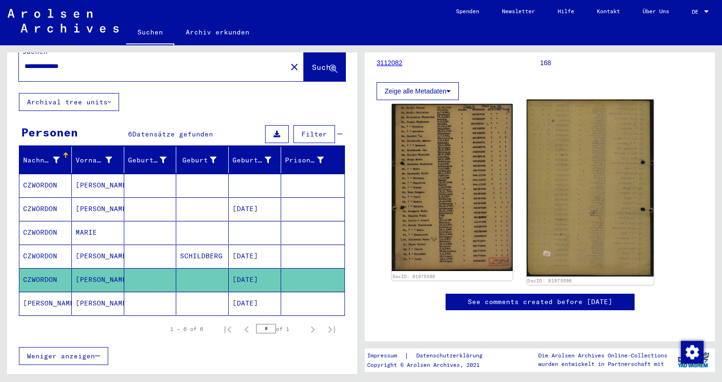
click at [563, 184] on img at bounding box center [589, 188] width 127 height 177
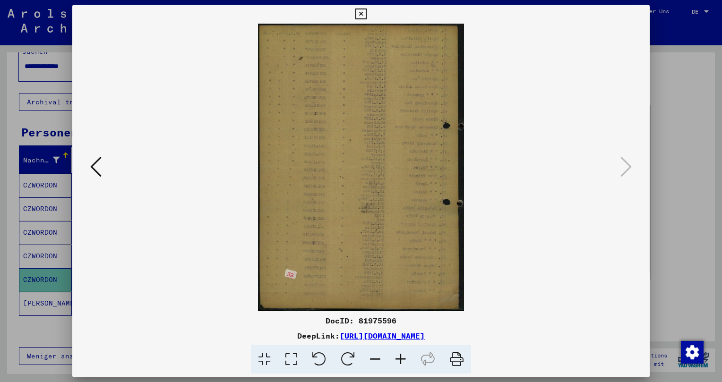
click at [405, 366] on icon at bounding box center [401, 359] width 26 height 29
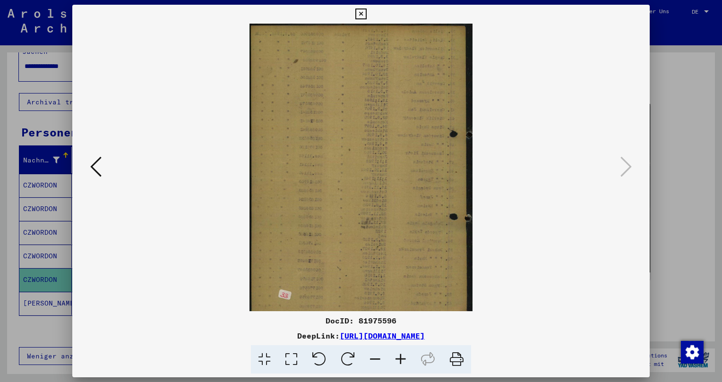
click at [404, 364] on icon at bounding box center [401, 359] width 26 height 29
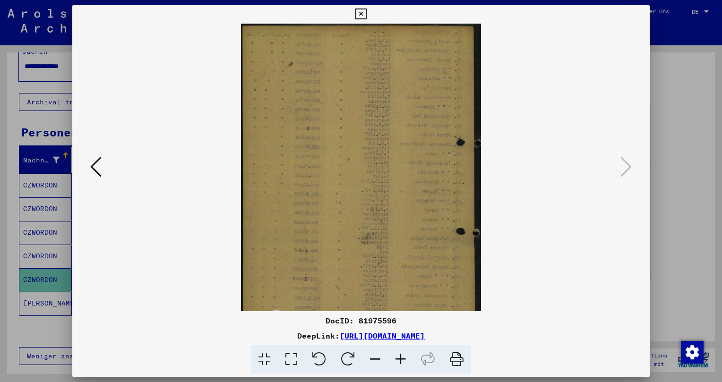
click at [404, 364] on icon at bounding box center [401, 359] width 26 height 29
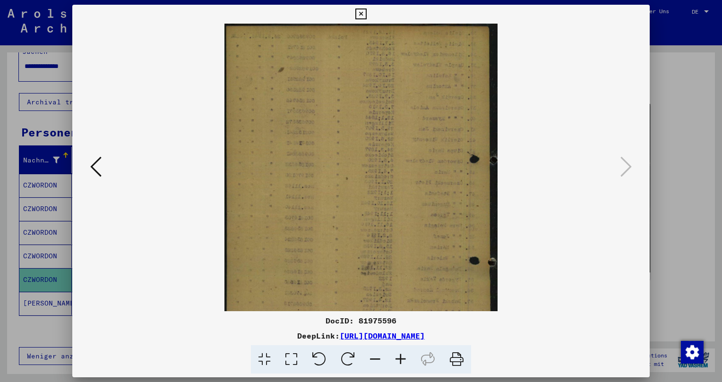
click at [404, 364] on icon at bounding box center [401, 359] width 26 height 29
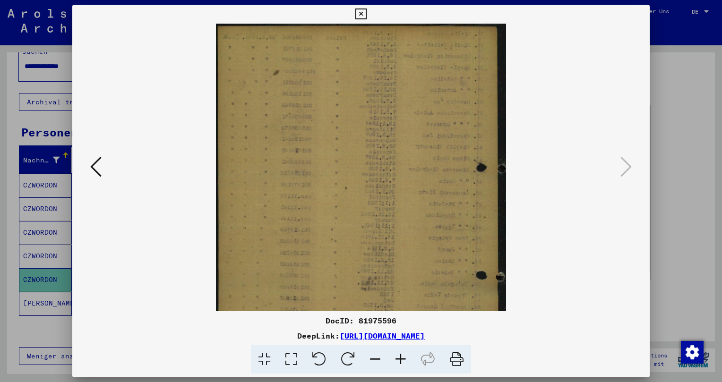
click at [404, 364] on icon at bounding box center [401, 359] width 26 height 29
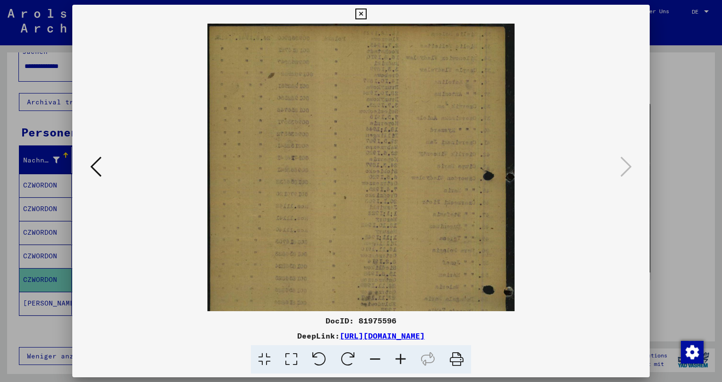
click at [404, 364] on icon at bounding box center [401, 359] width 26 height 29
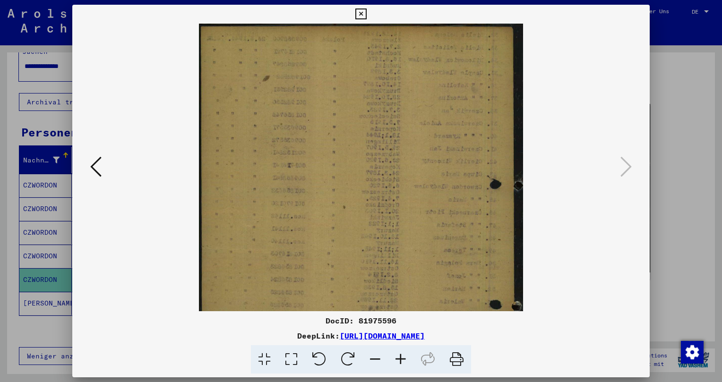
click at [404, 364] on icon at bounding box center [401, 359] width 26 height 29
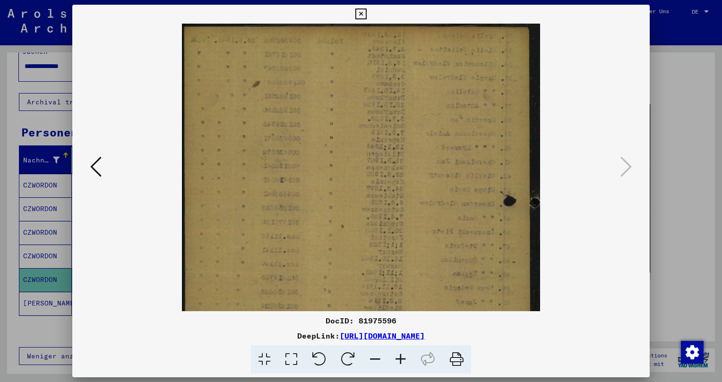
click at [404, 364] on icon at bounding box center [401, 359] width 26 height 29
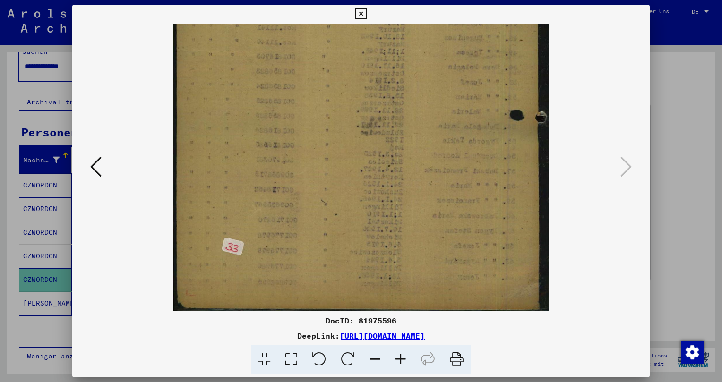
scroll to position [236, 0]
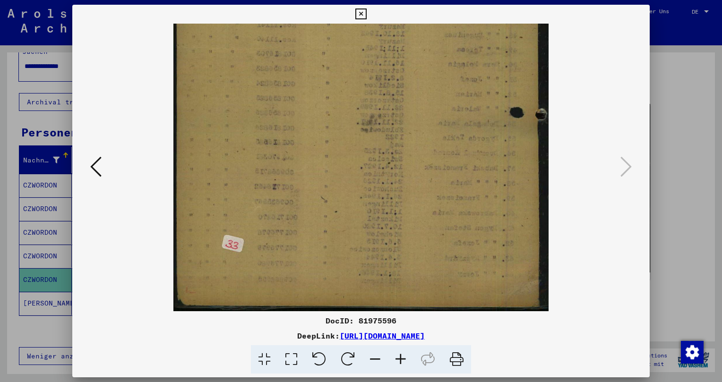
drag, startPoint x: 320, startPoint y: 240, endPoint x: 345, endPoint y: -7, distance: 248.8
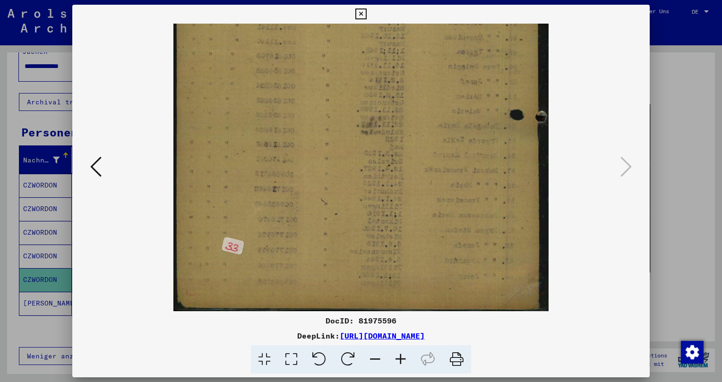
drag, startPoint x: 447, startPoint y: 276, endPoint x: 407, endPoint y: 150, distance: 131.8
click at [407, 150] on img at bounding box center [360, 52] width 375 height 524
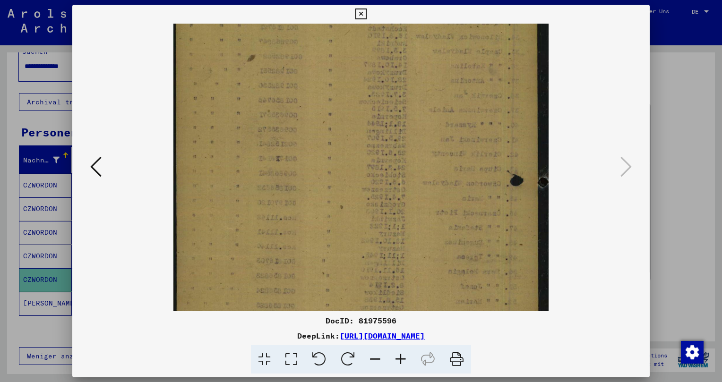
drag, startPoint x: 303, startPoint y: 168, endPoint x: 310, endPoint y: 248, distance: 81.1
click at [318, 369] on div "DocID: 81975596 DeepLink: [URL][DOMAIN_NAME]" at bounding box center [360, 189] width 577 height 369
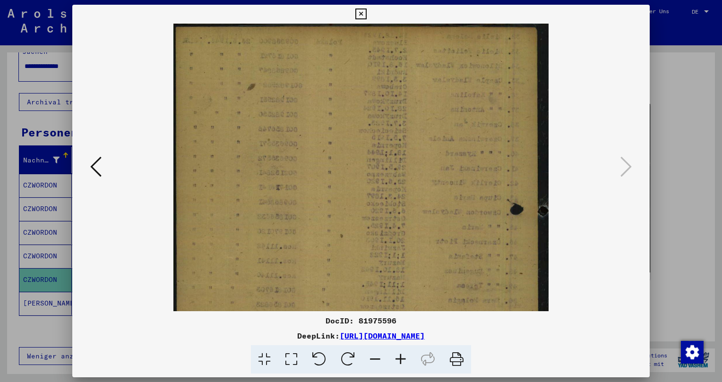
drag, startPoint x: 312, startPoint y: 251, endPoint x: 312, endPoint y: 267, distance: 16.1
click at [312, 267] on img at bounding box center [360, 286] width 375 height 524
drag, startPoint x: 350, startPoint y: 127, endPoint x: 342, endPoint y: 338, distance: 211.3
click at [366, 12] on icon at bounding box center [360, 14] width 11 height 11
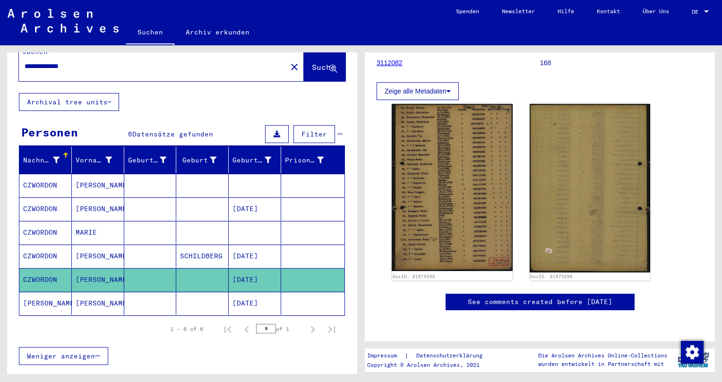
click at [505, 297] on link "See comments created before [DATE]" at bounding box center [540, 302] width 145 height 10
drag, startPoint x: 43, startPoint y: 69, endPoint x: -2, endPoint y: 70, distance: 44.4
click at [25, 70] on input "**********" at bounding box center [153, 66] width 256 height 10
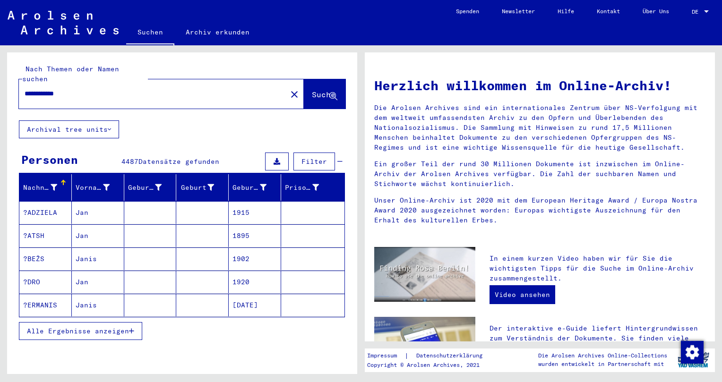
drag, startPoint x: 53, startPoint y: 92, endPoint x: 235, endPoint y: 129, distance: 185.2
click at [235, 99] on input "**********" at bounding box center [150, 94] width 251 height 10
type input "**********"
